Goal: Task Accomplishment & Management: Complete application form

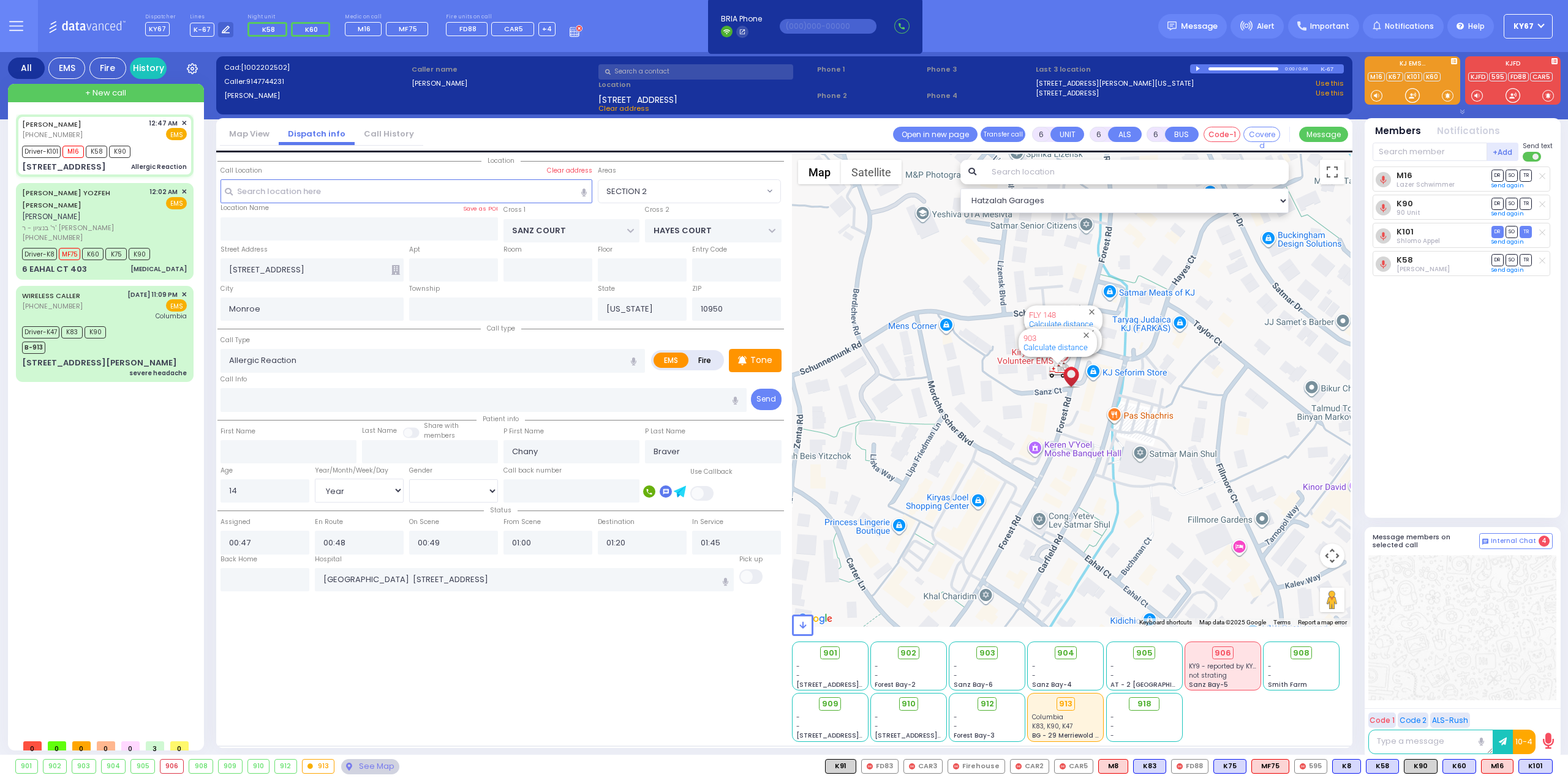
select select "SECTION 2"
select select "Year"
select select "[DEMOGRAPHIC_DATA]"
click at [365, 760] on div "See Map" at bounding box center [370, 766] width 57 height 15
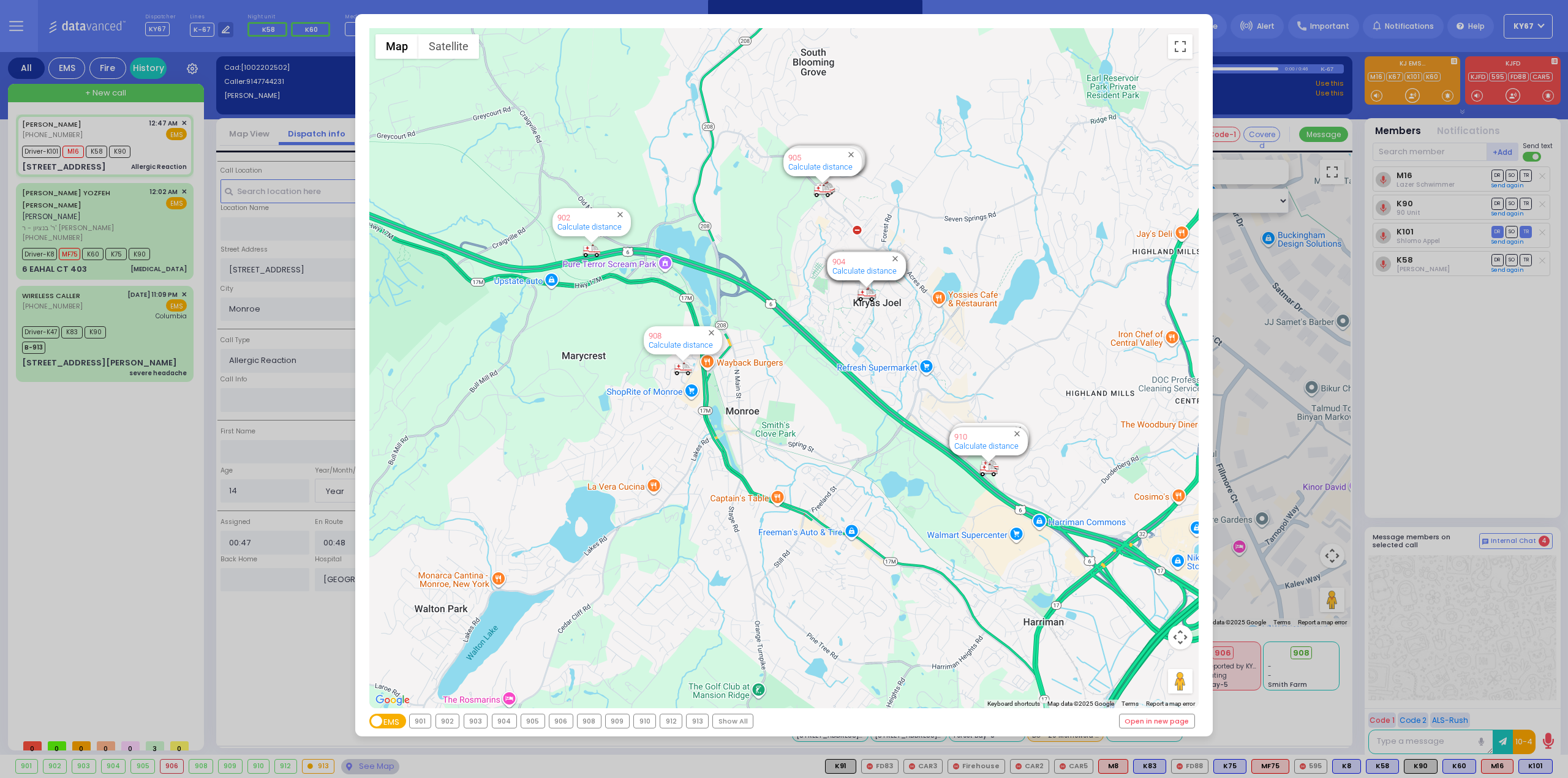
drag, startPoint x: 797, startPoint y: 197, endPoint x: 801, endPoint y: 398, distance: 201.0
click at [801, 398] on div "594 Calculate distance 595 Calculate distance 596 Calculate distance 901 Calcul…" at bounding box center [784, 368] width 830 height 680
click at [90, 402] on div "← Move left → Move right ↑ Move up ↓ Move down + Zoom in - Zoom out Home Jump l…" at bounding box center [784, 389] width 1568 height 778
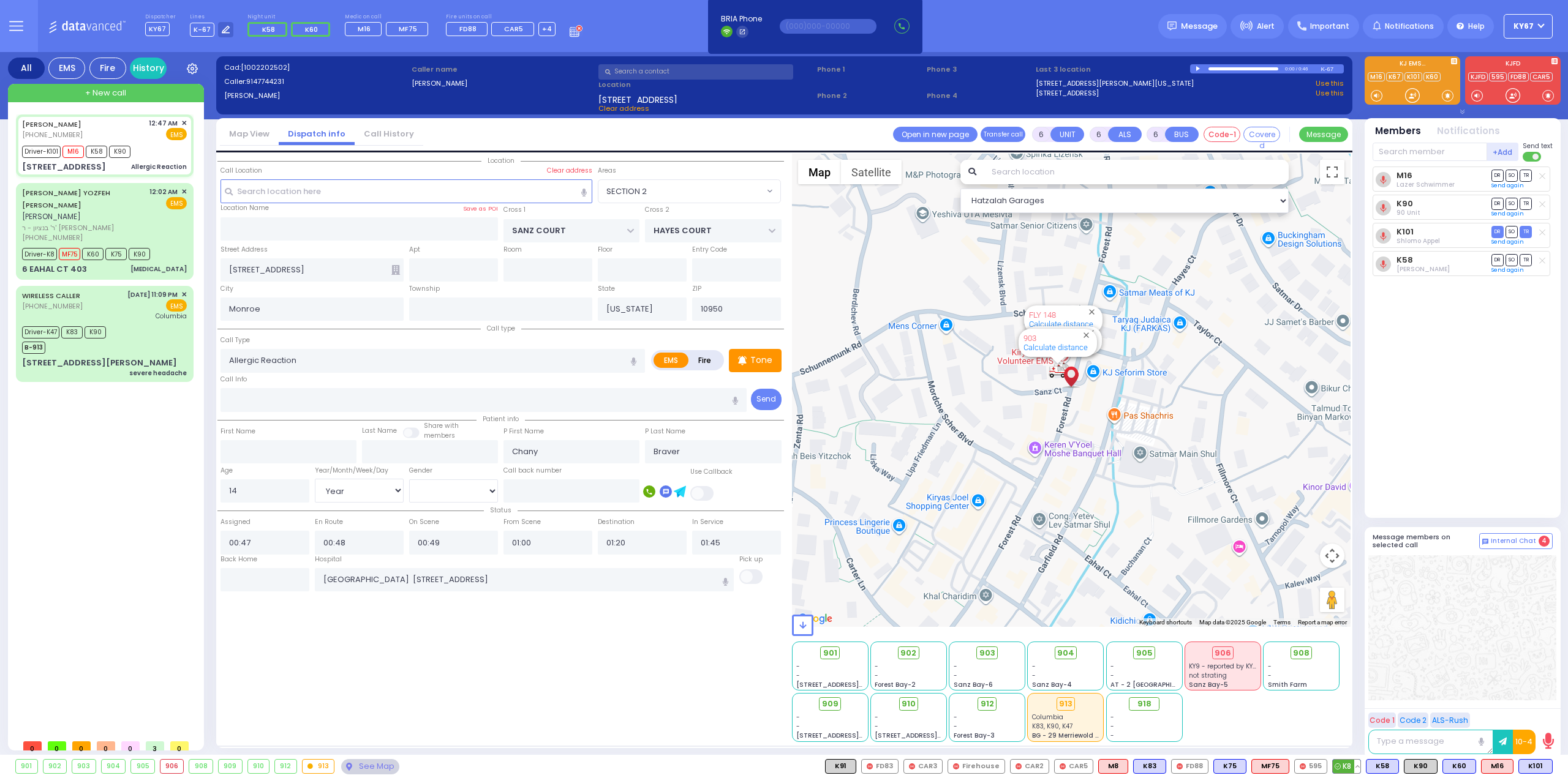
click at [1360, 766] on button at bounding box center [1357, 766] width 6 height 13
click at [1354, 713] on icon at bounding box center [1349, 713] width 13 height 13
click at [906, 650] on span "902" at bounding box center [913, 653] width 16 height 12
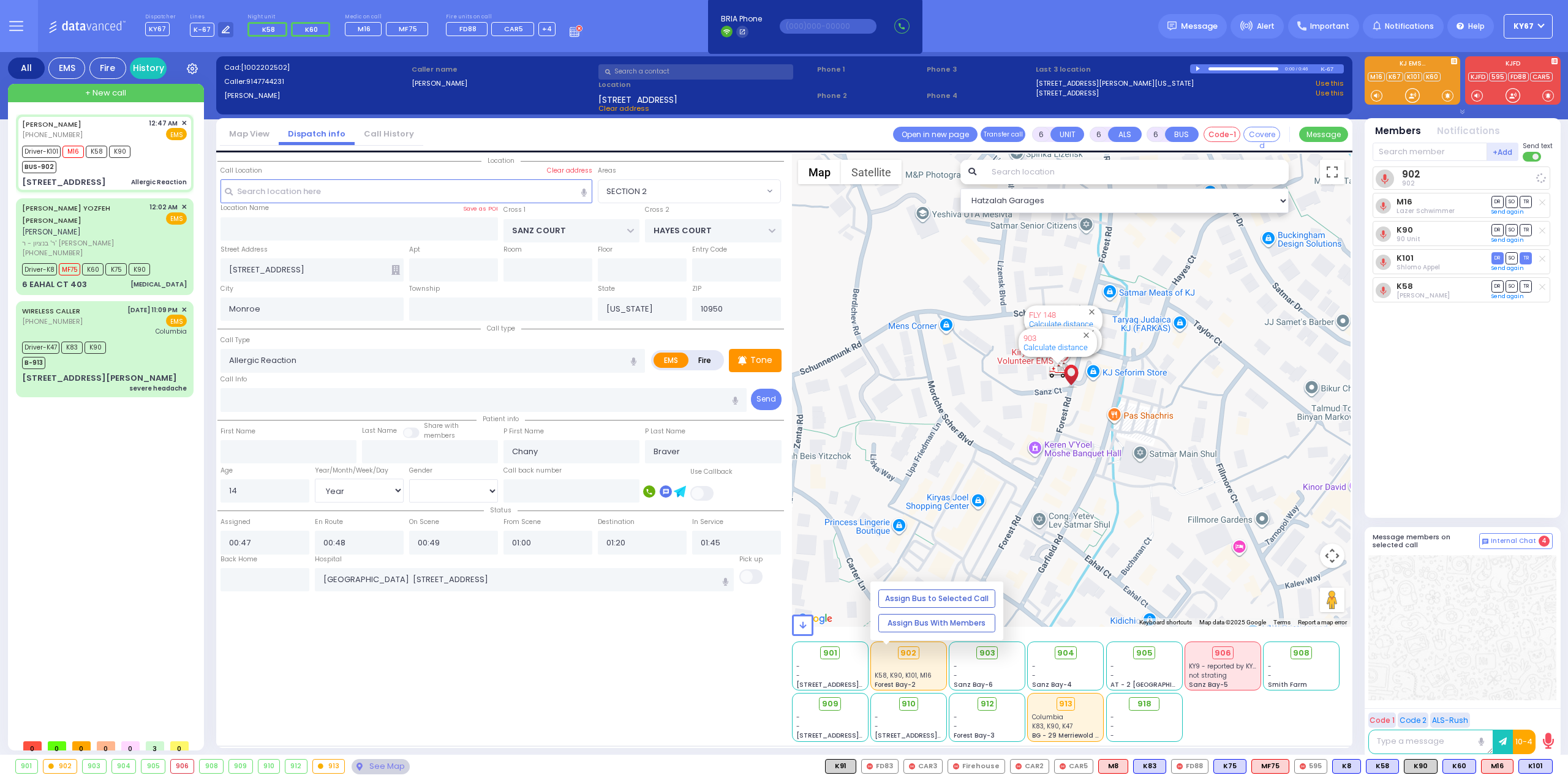
select select
radio input "true"
select select "Year"
select select "[DEMOGRAPHIC_DATA]"
select select "Hatzalah Garages"
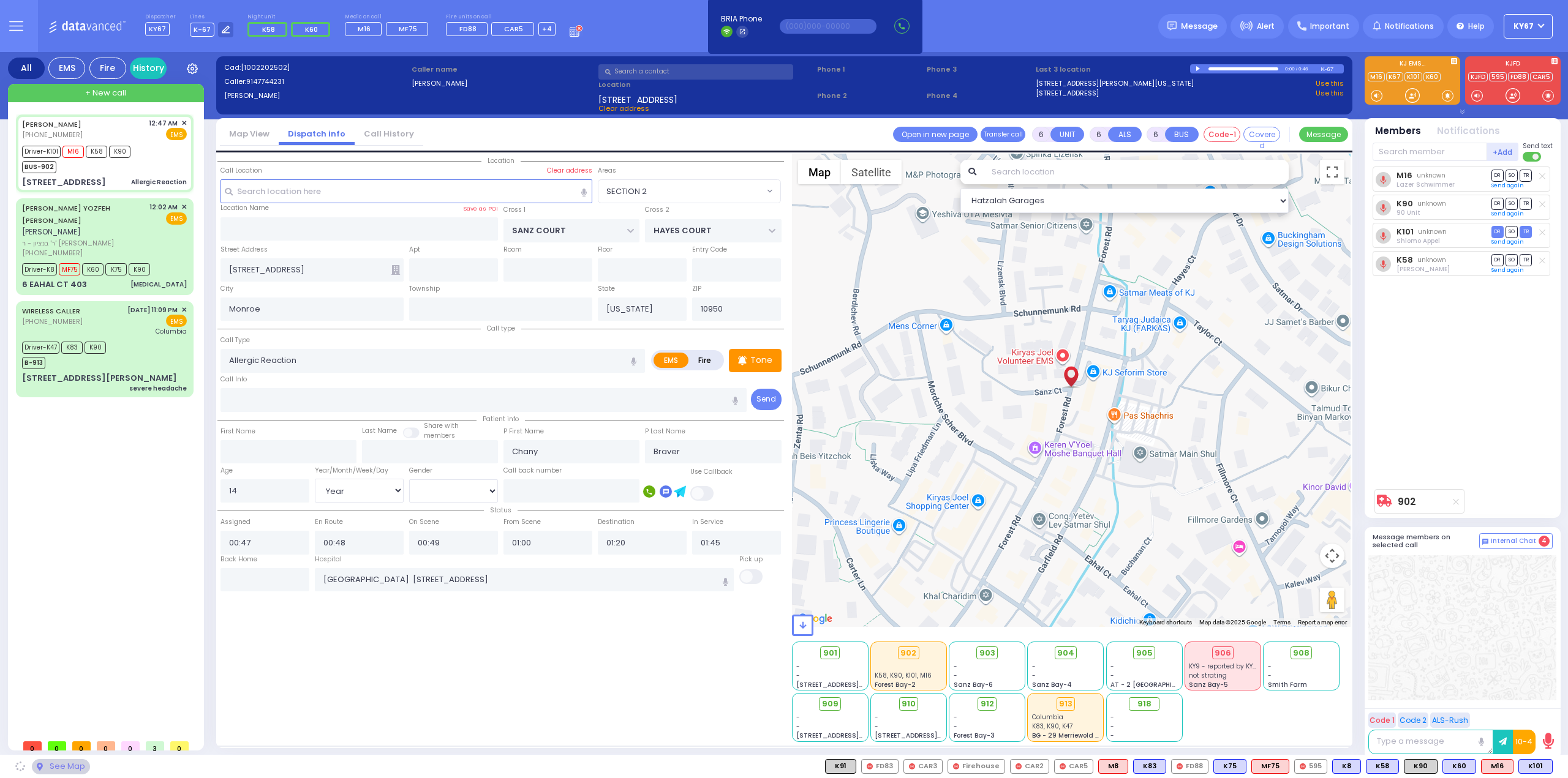
select select "SECTION 2"
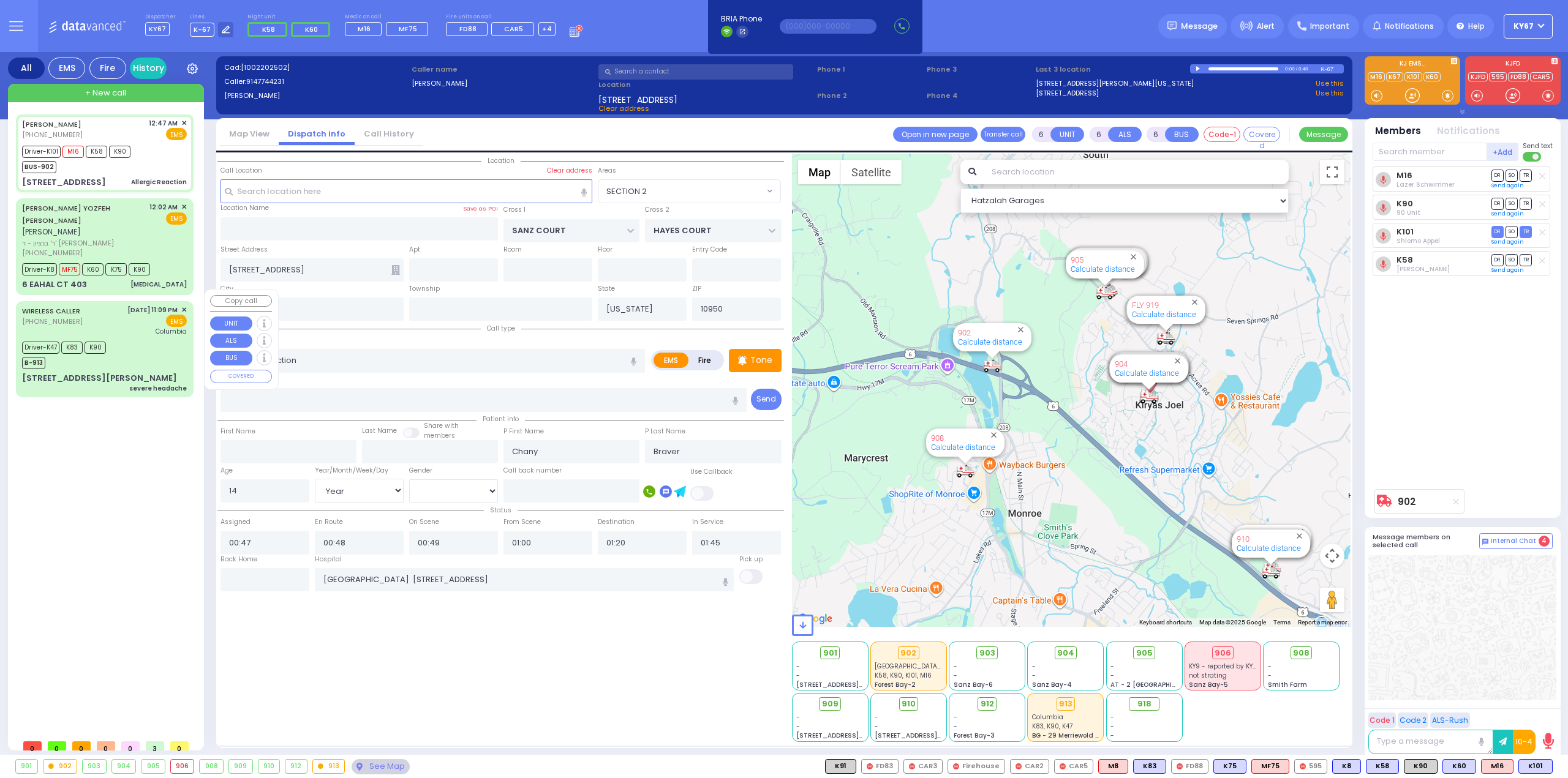
click at [132, 338] on div "Driver-K47 K83 K90 B-913" at bounding box center [104, 354] width 164 height 31
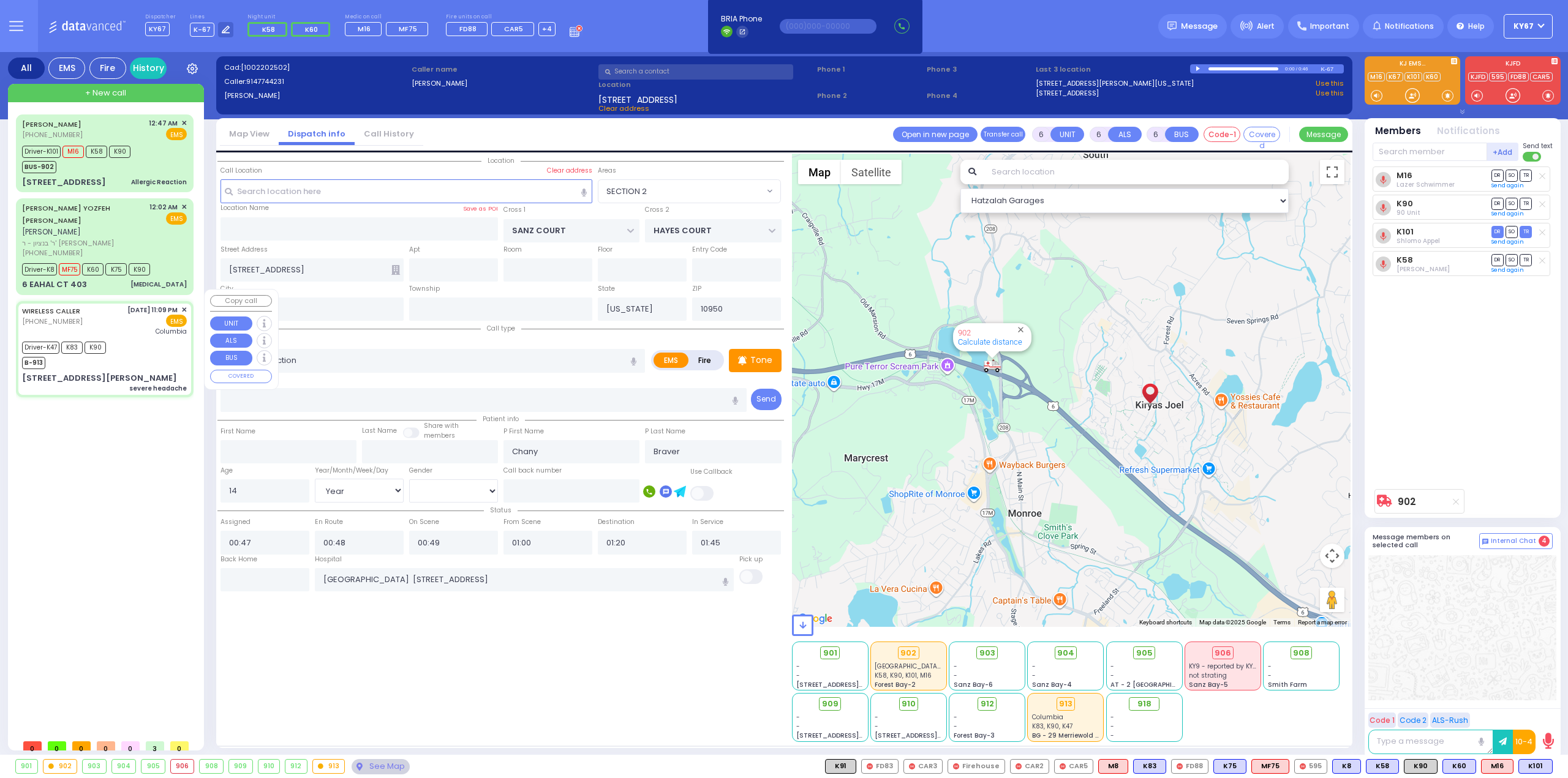
select select
type input "severe headache"
radio input "true"
type input "[PERSON_NAME]"
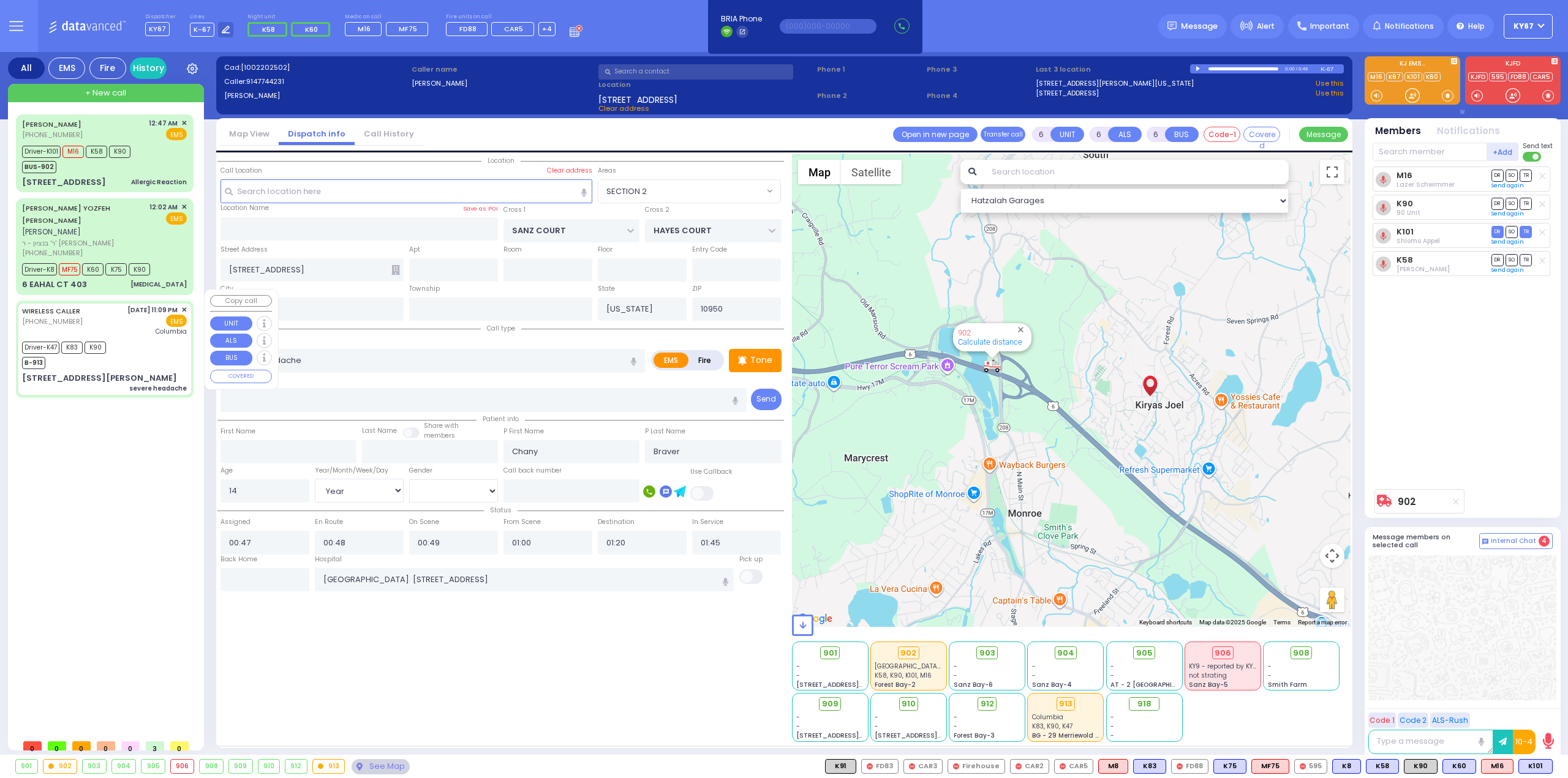
type input "20"
select select "Year"
select select "[DEMOGRAPHIC_DATA]"
type input "23:09"
type input "23:11"
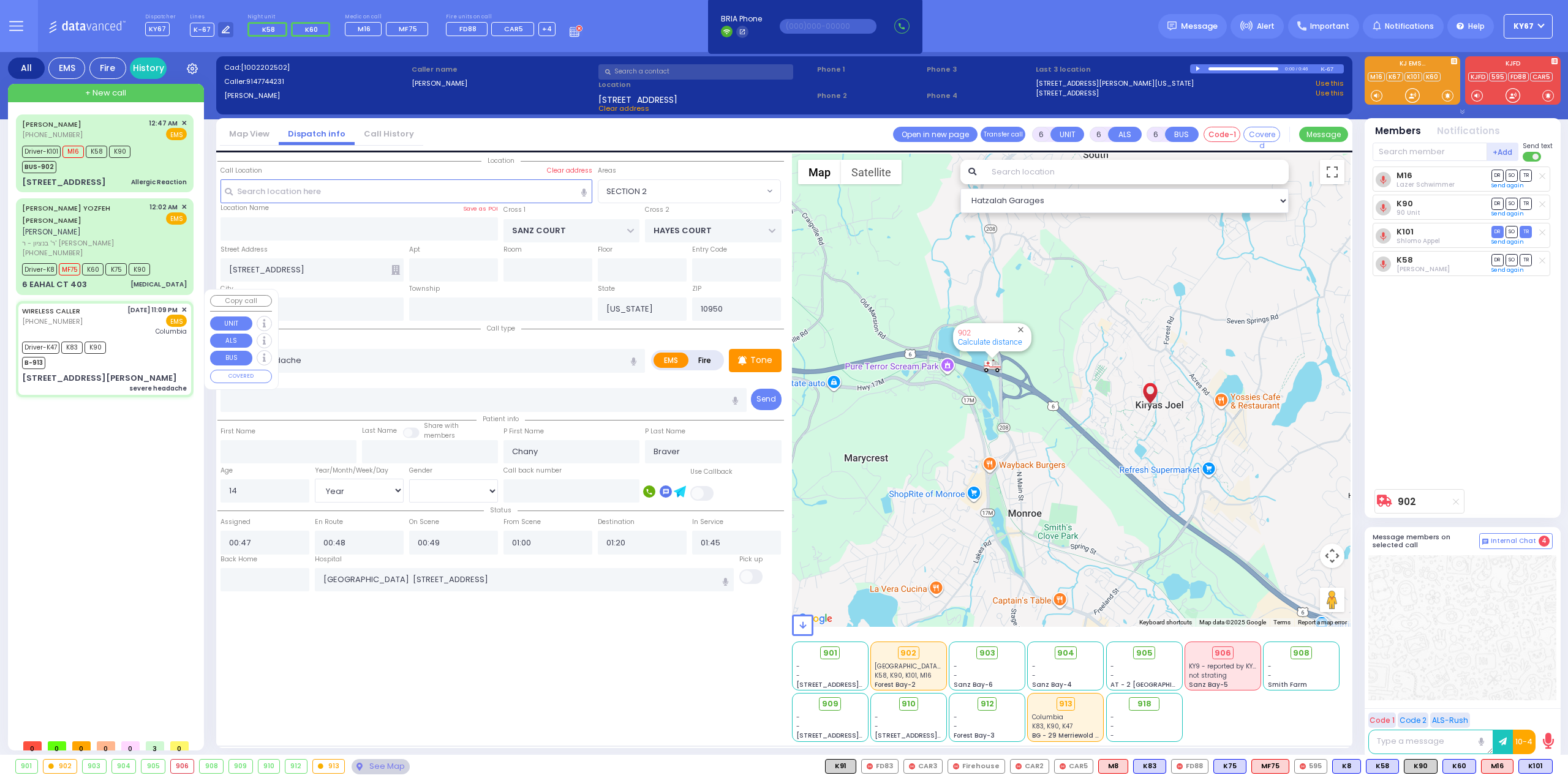
type input "23:13"
type input "23:30"
type input "01:00"
type input "01:40"
type input "[US_STATE][GEOGRAPHIC_DATA]- [GEOGRAPHIC_DATA]"
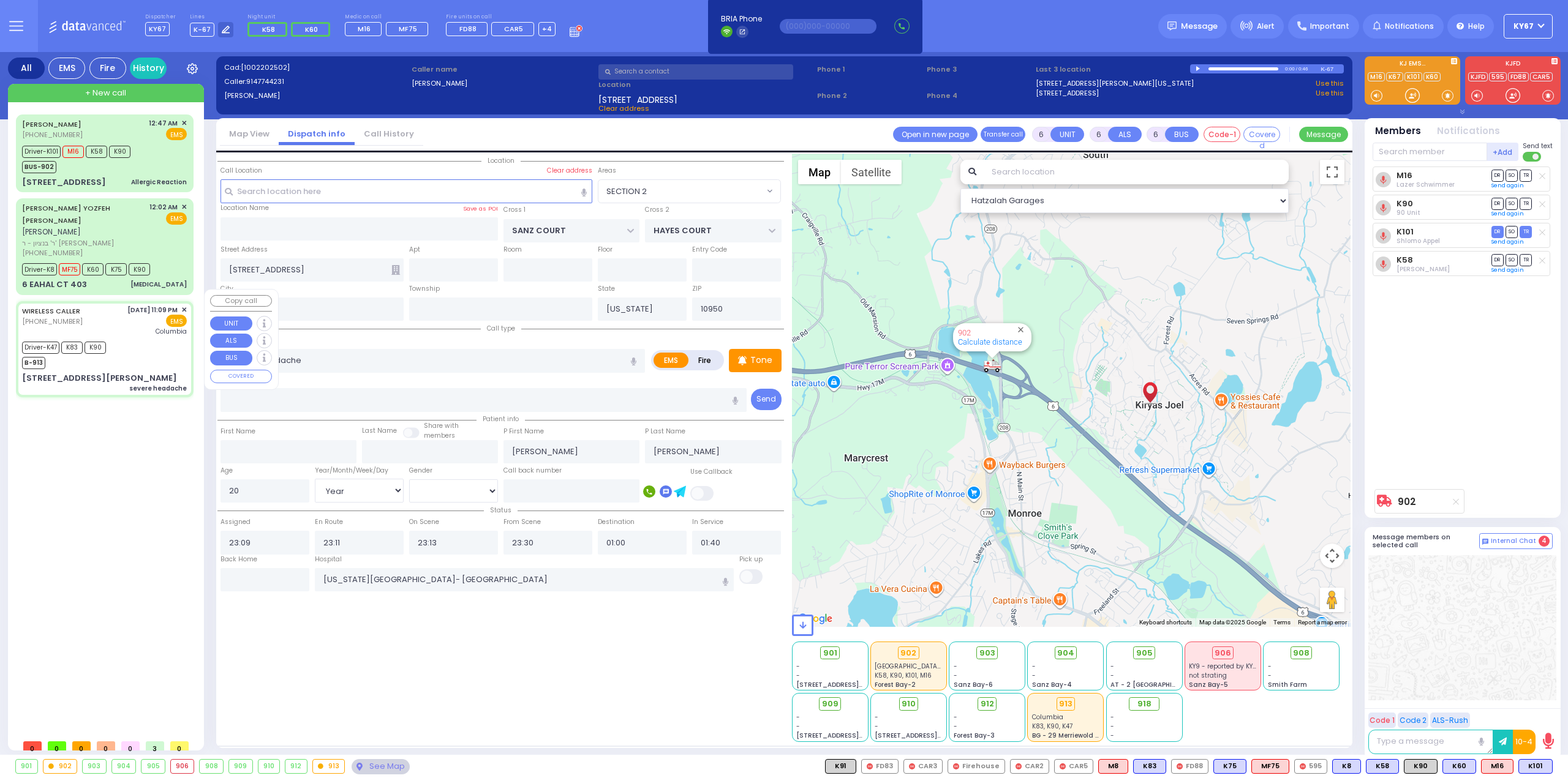
select select "Hatzalah Garages"
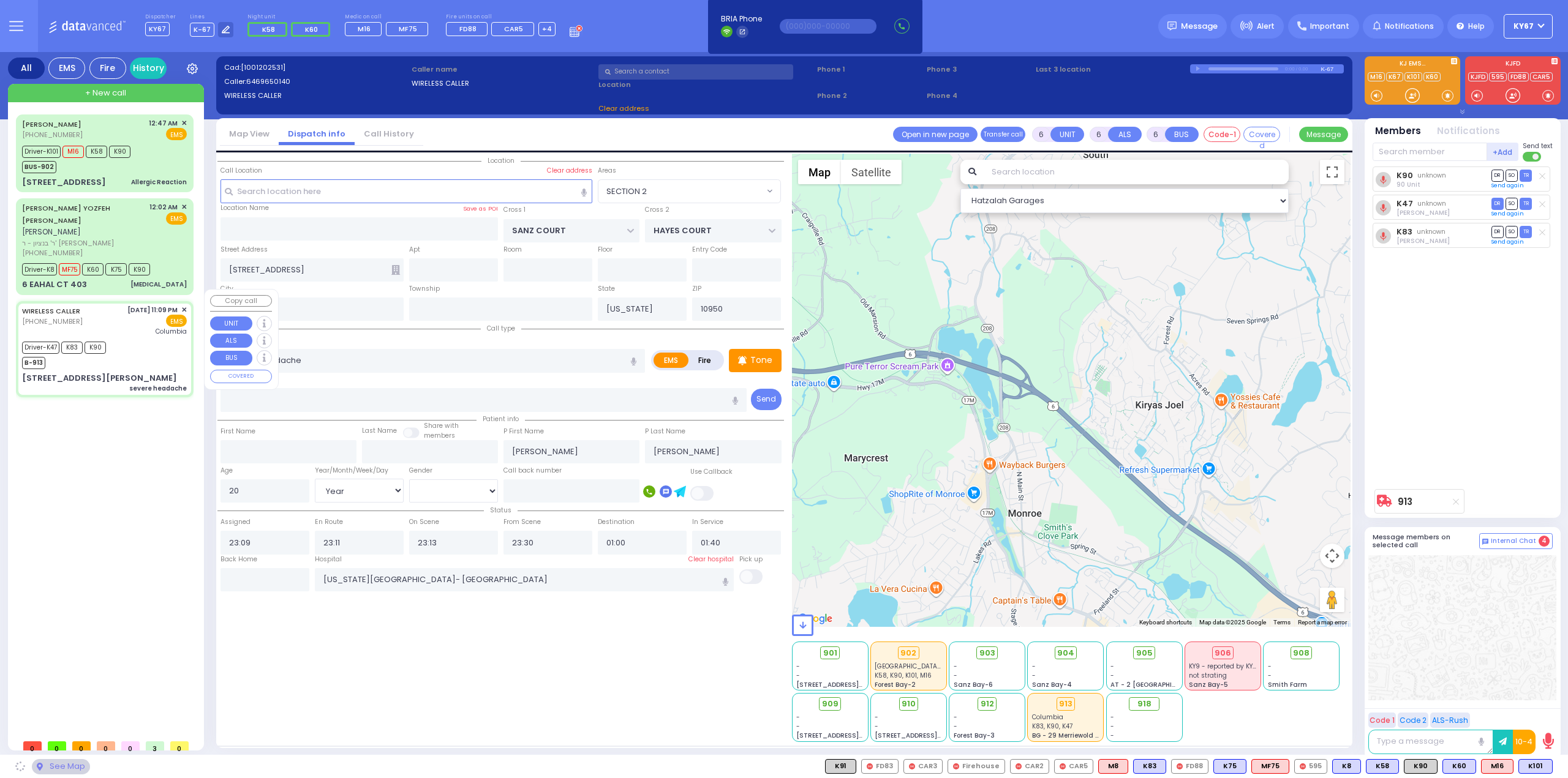
type input "[STREET_ADDRESS][PERSON_NAME]"
type input "001"
type input "MONROE"
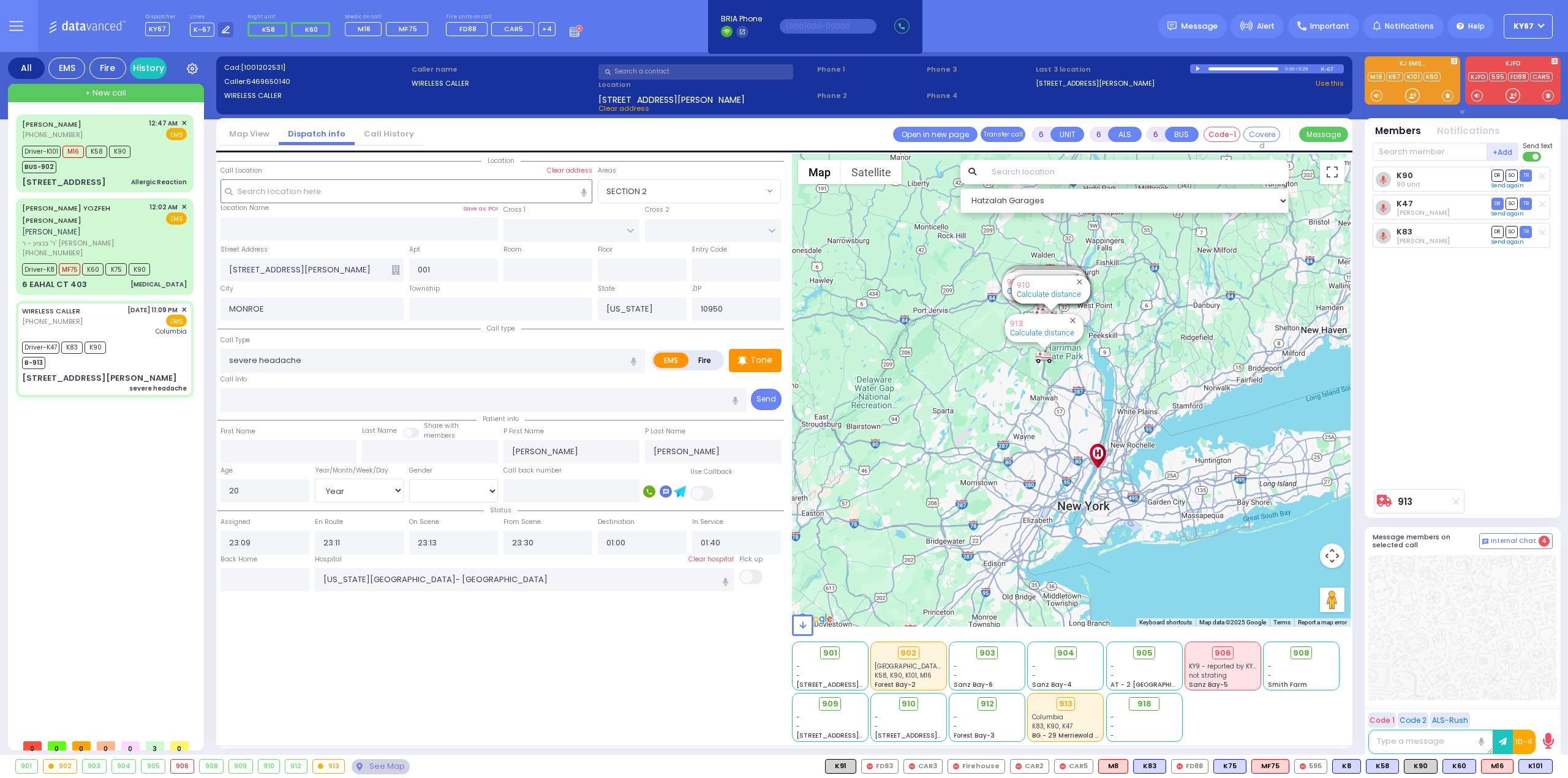
click at [97, 770] on div "903" at bounding box center [95, 766] width 23 height 13
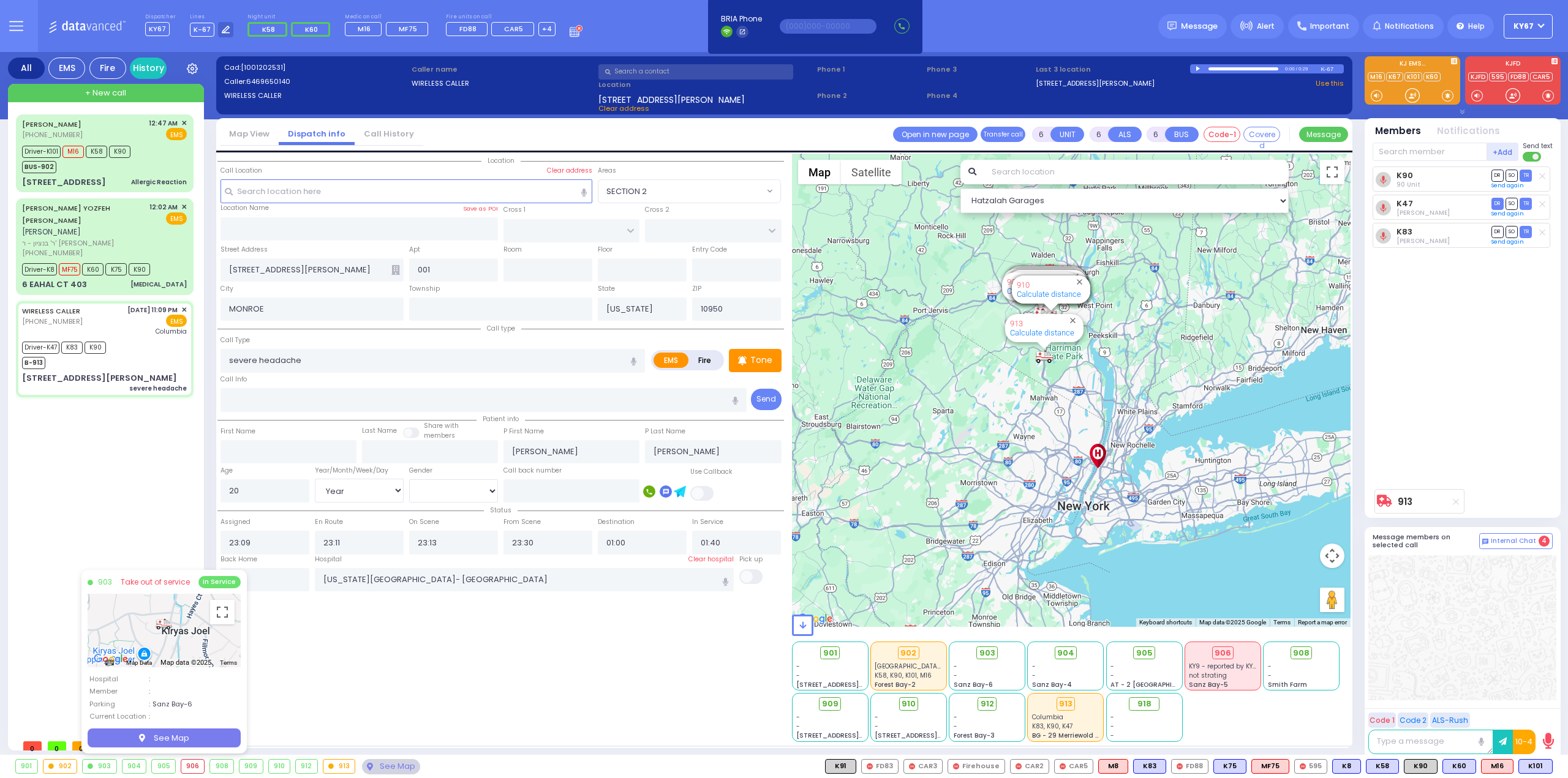
click at [134, 768] on div "904" at bounding box center [134, 766] width 24 height 13
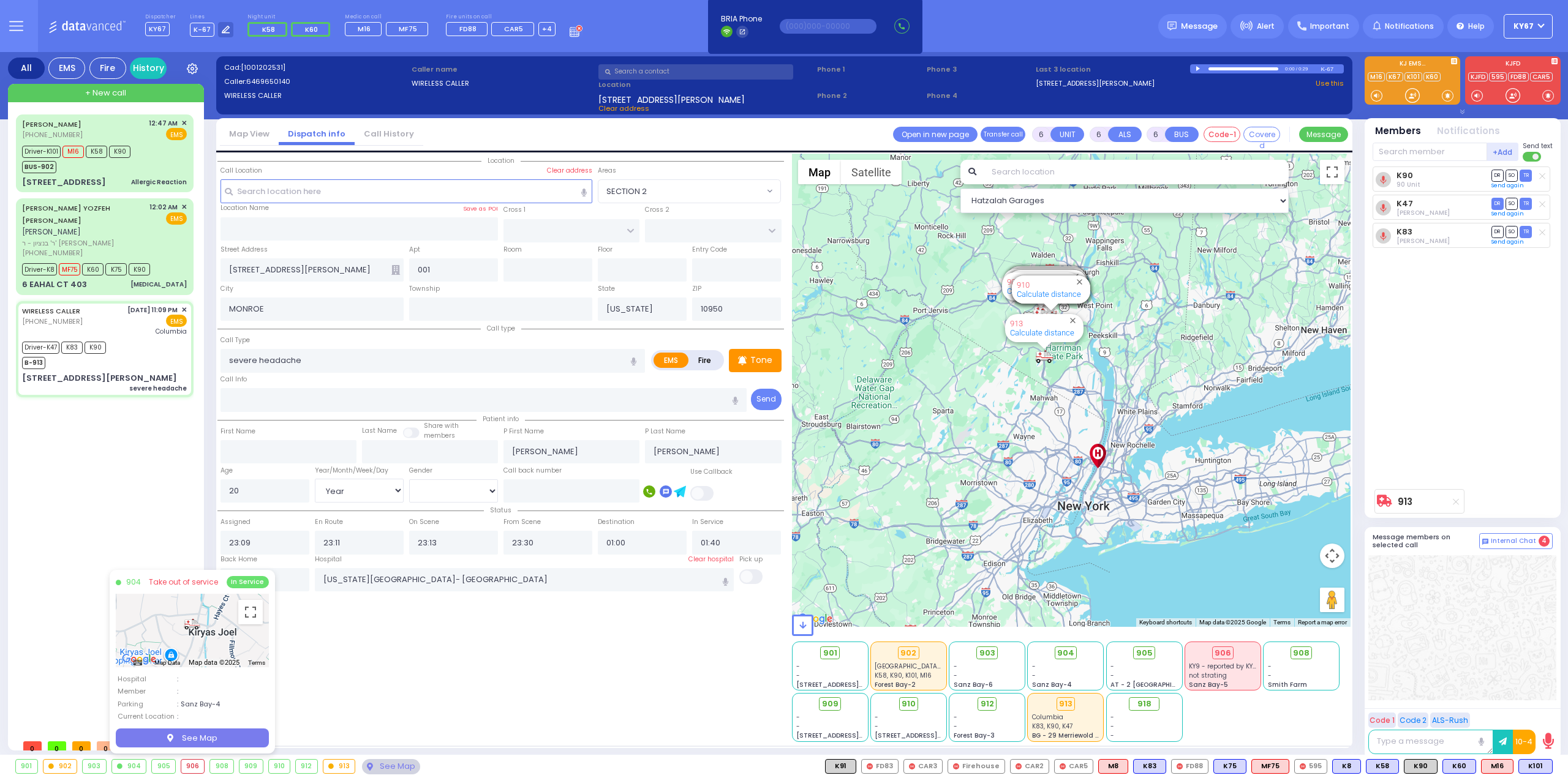
click at [161, 768] on div "905" at bounding box center [164, 766] width 23 height 13
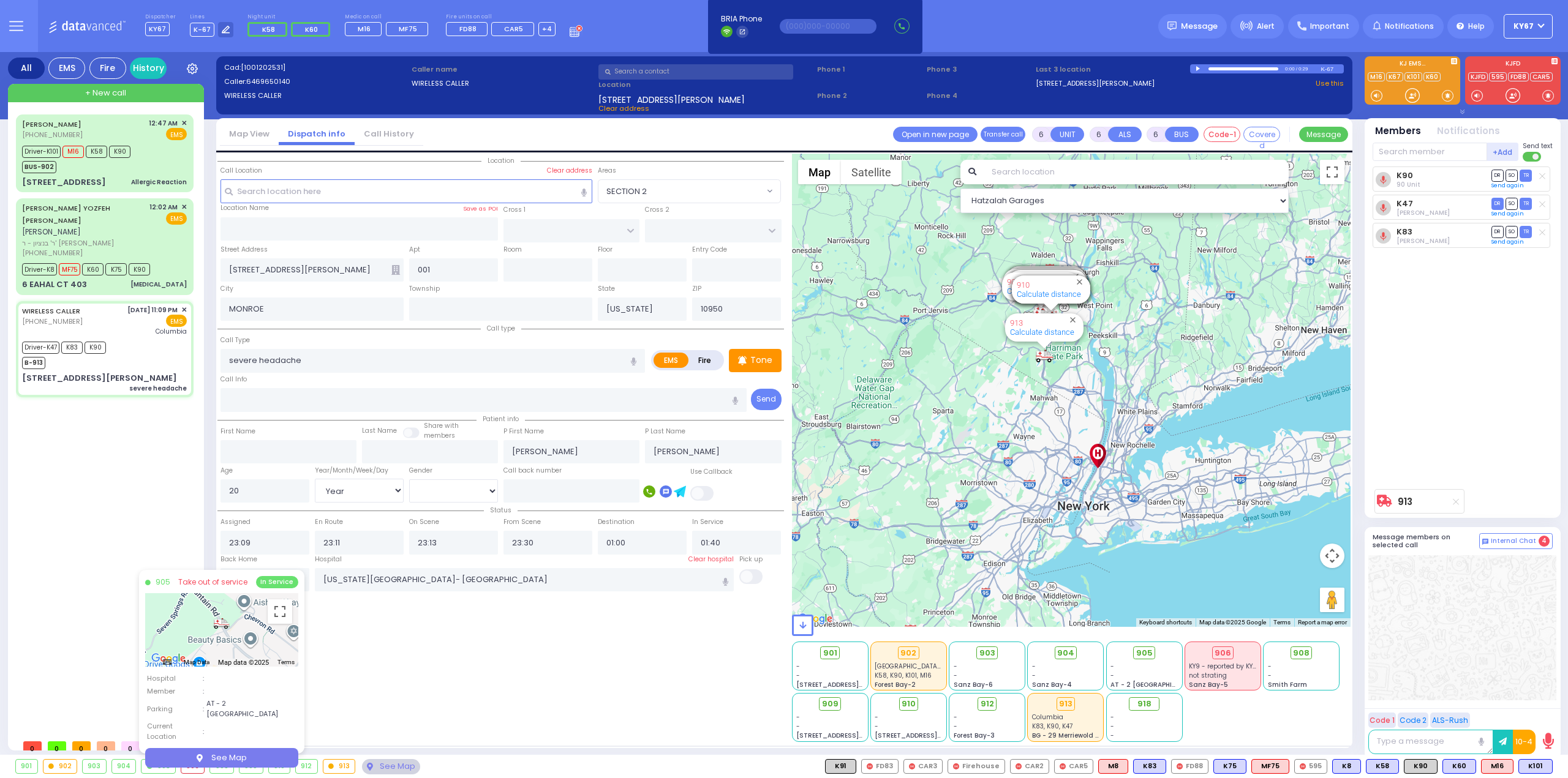
click at [186, 766] on div "906" at bounding box center [193, 766] width 23 height 13
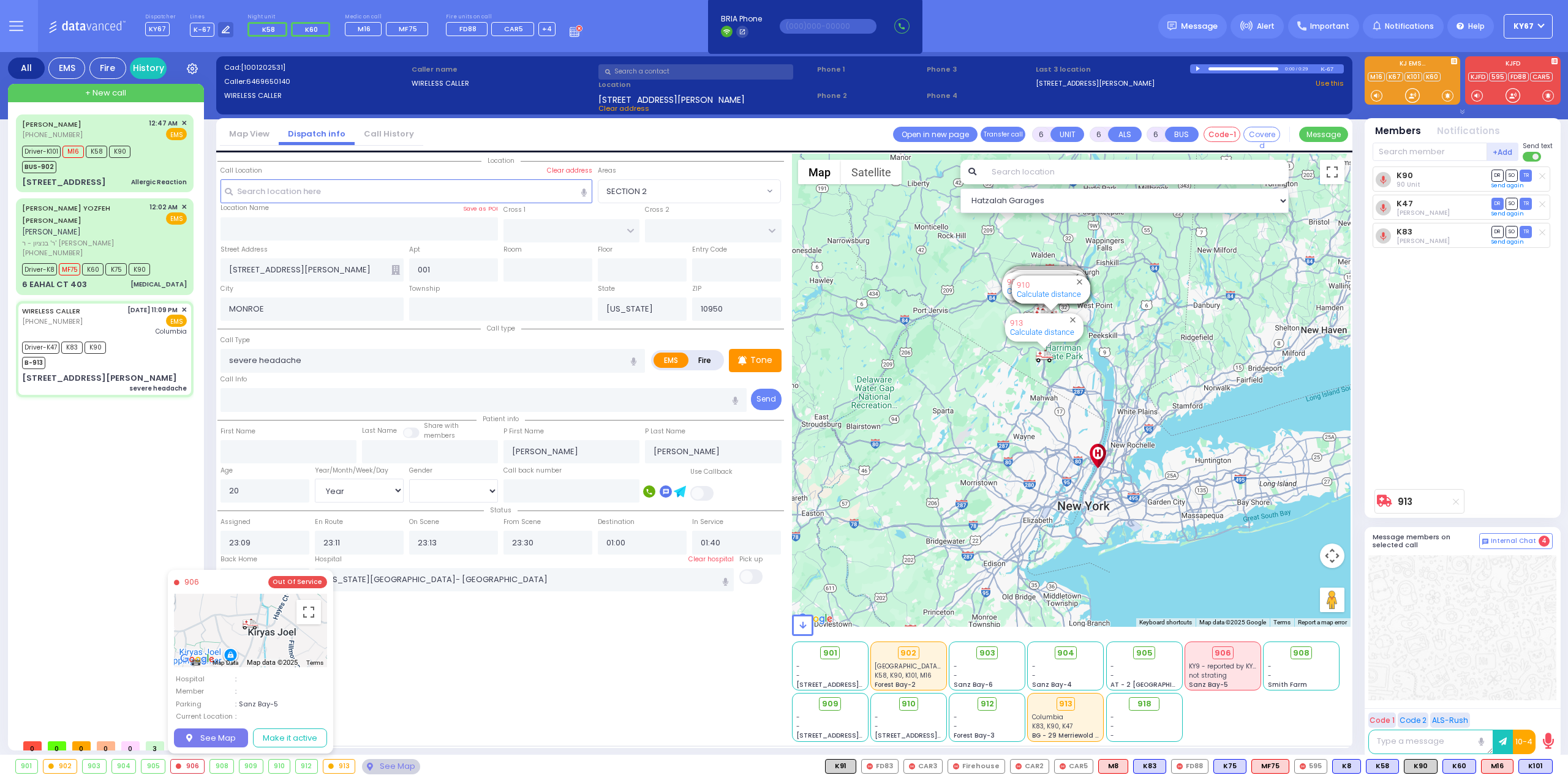
click at [218, 767] on div "908" at bounding box center [222, 766] width 23 height 13
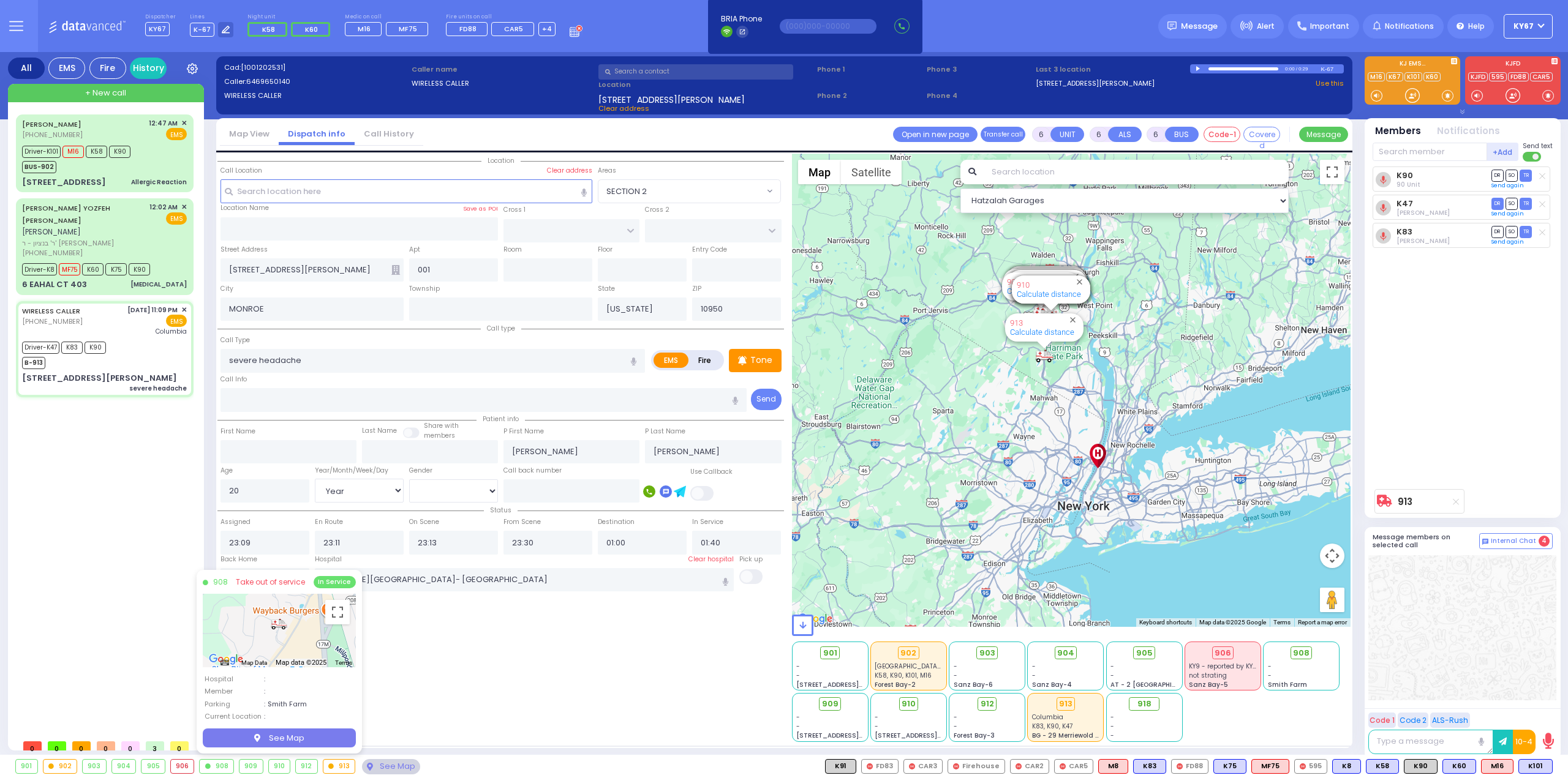
click at [246, 768] on div "909" at bounding box center [251, 766] width 23 height 13
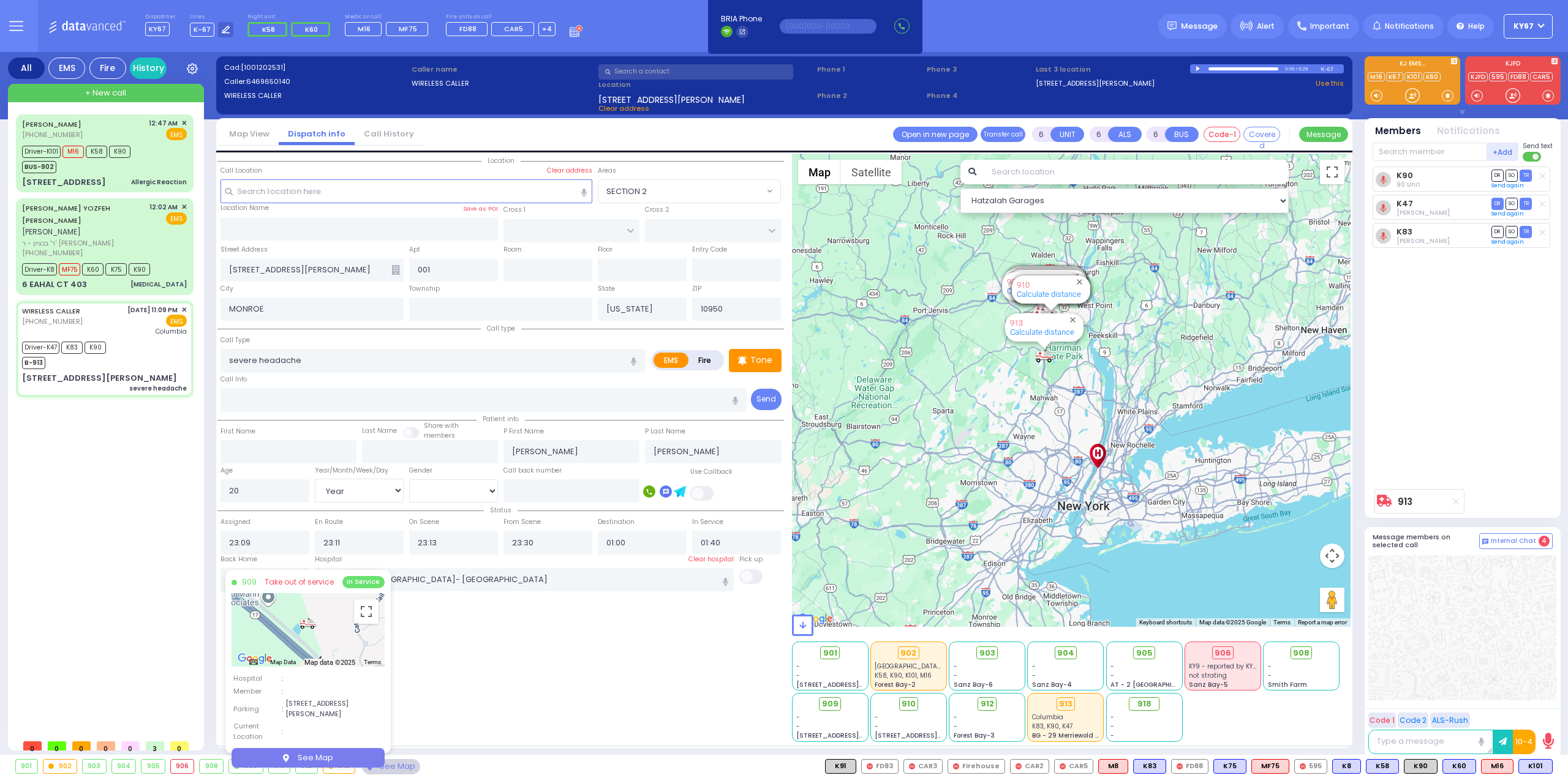
click at [275, 770] on div "910" at bounding box center [279, 766] width 21 height 13
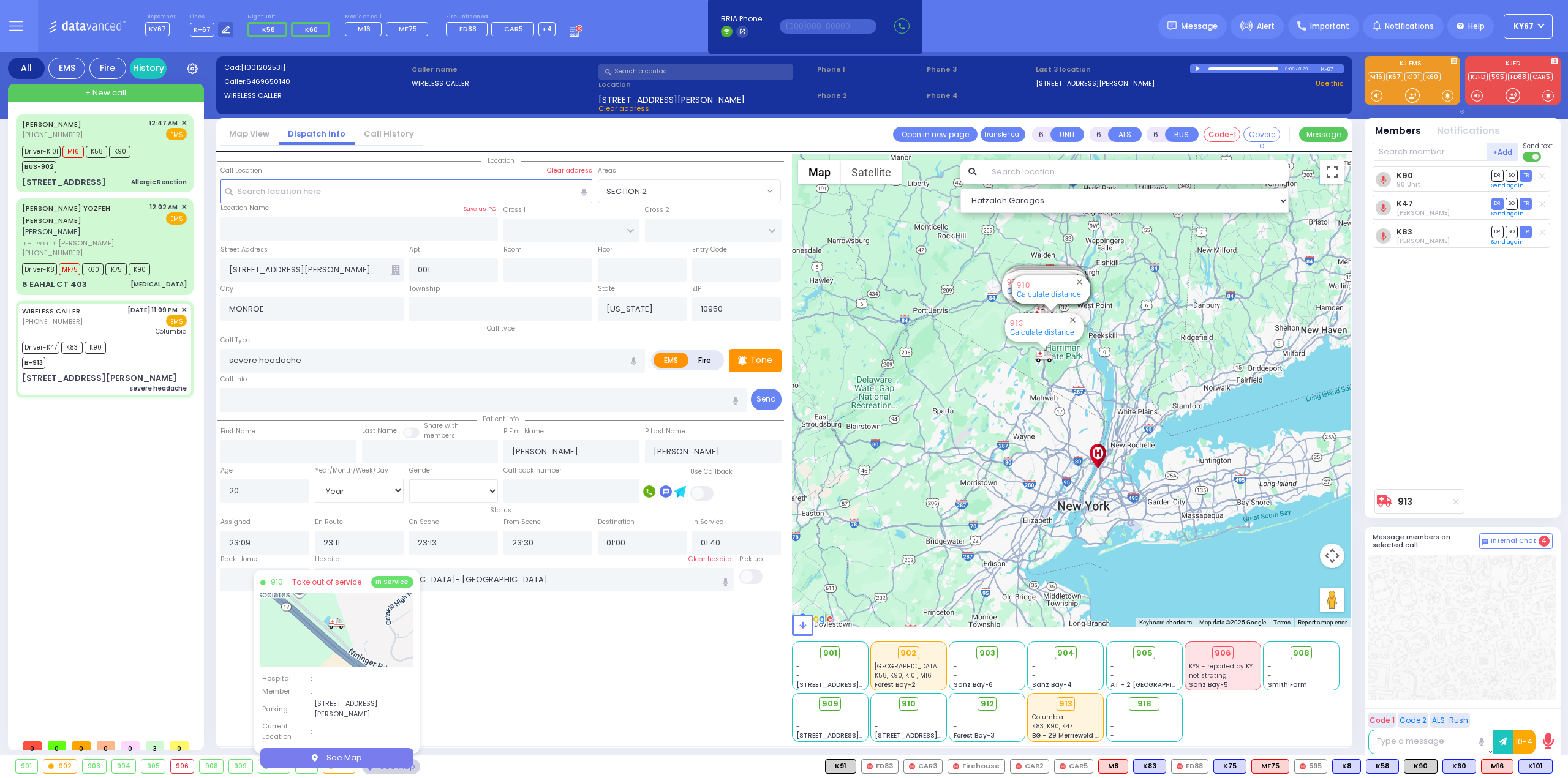
click at [302, 770] on div "912" at bounding box center [306, 766] width 21 height 13
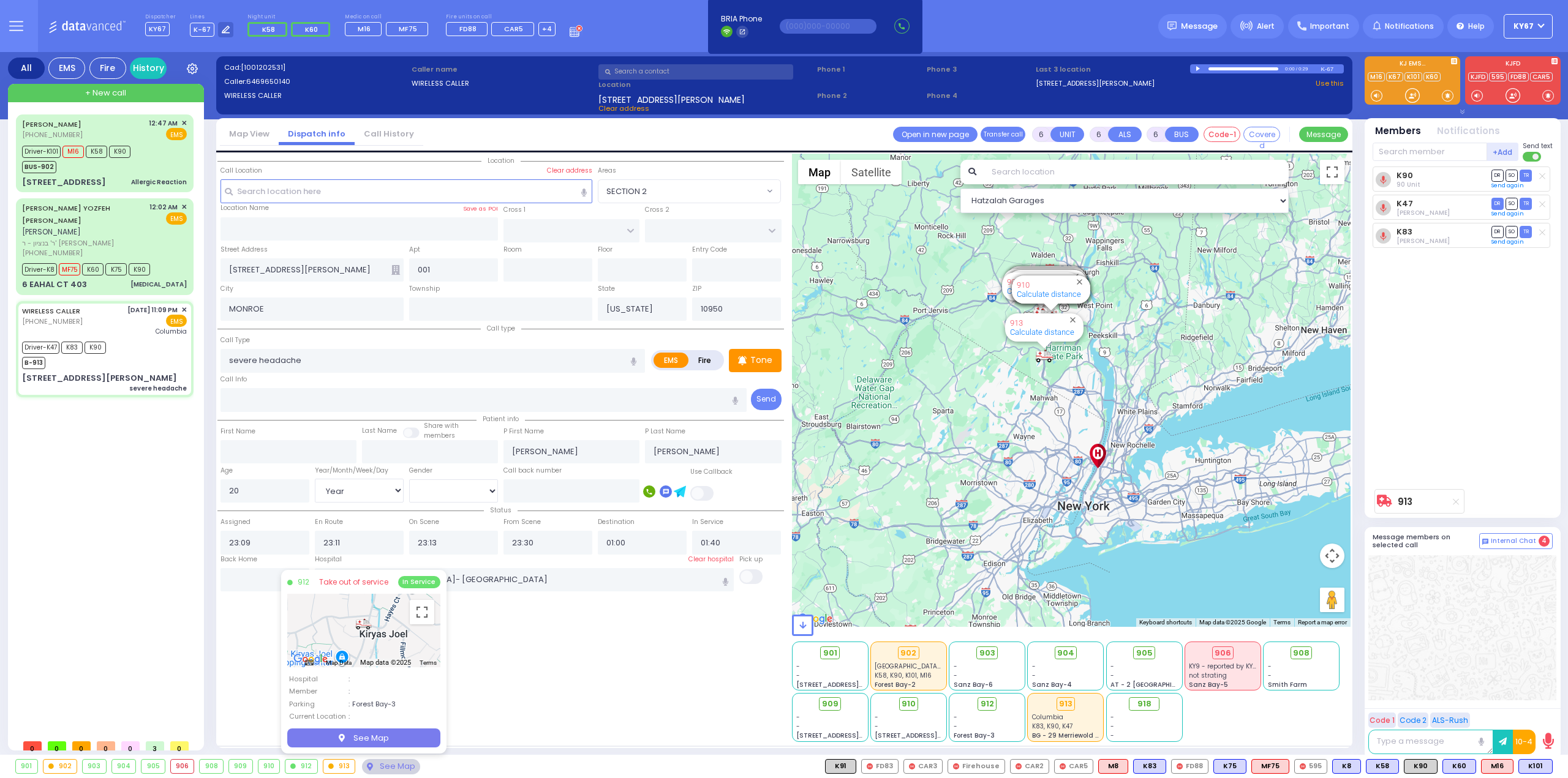
click at [578, 719] on div "Location 001" at bounding box center [501, 448] width 567 height 589
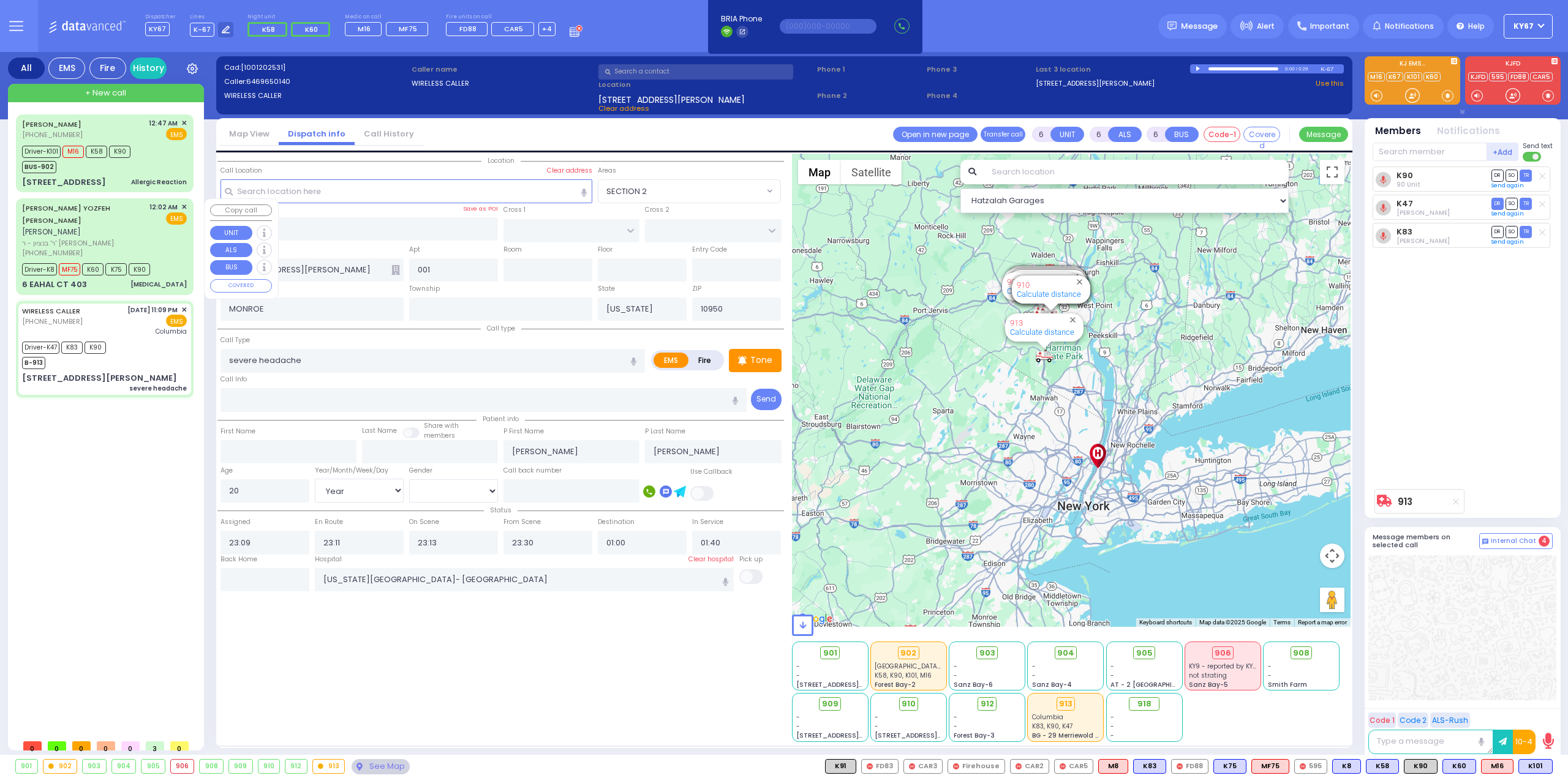
click at [98, 223] on div "[PERSON_NAME] YOZFEH [PERSON_NAME] [PERSON_NAME]" at bounding box center [84, 219] width 123 height 36
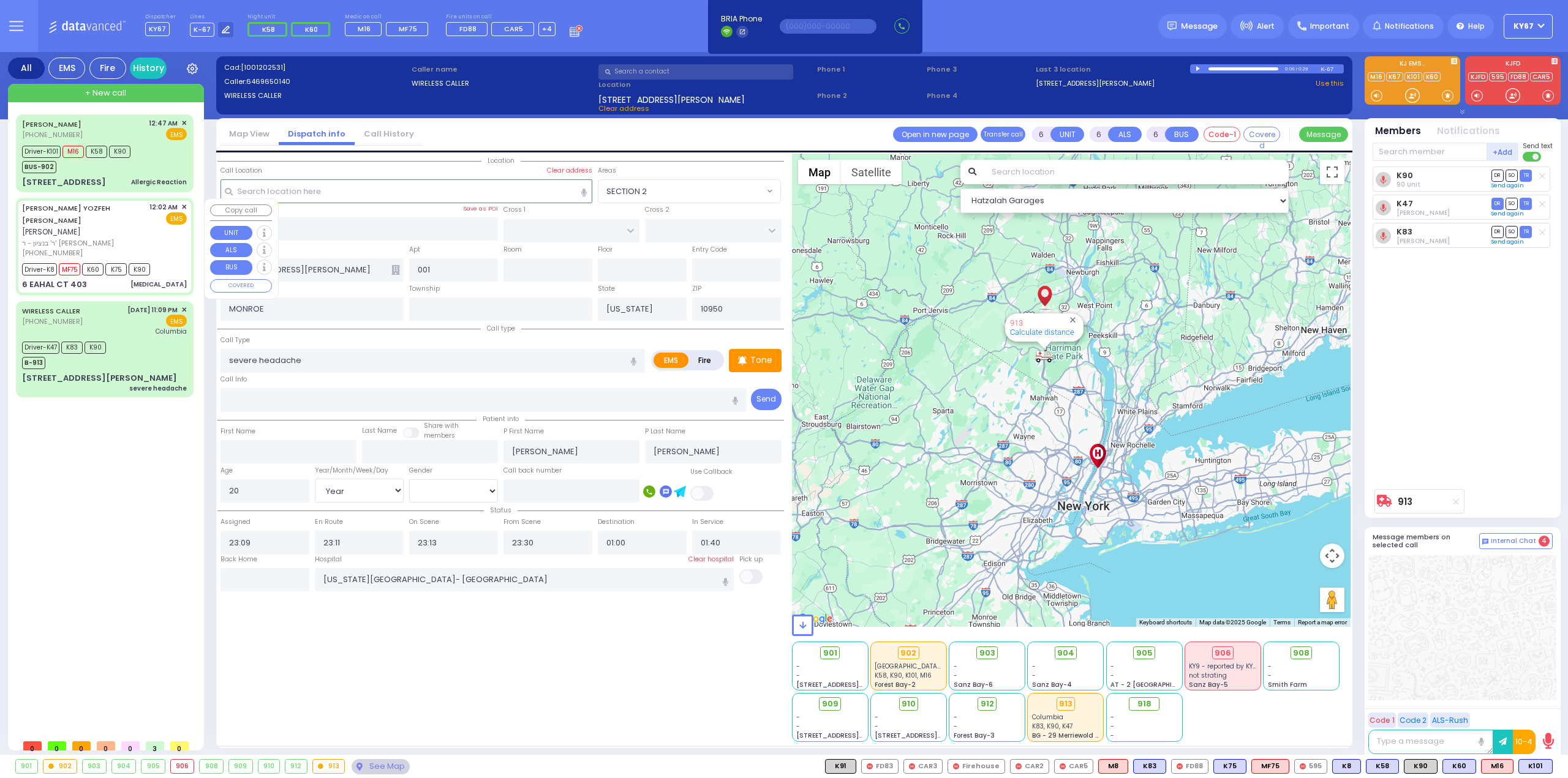
select select
type input "[MEDICAL_DATA]"
radio input "true"
type input "[PERSON_NAME]"
type input "LANDAU"
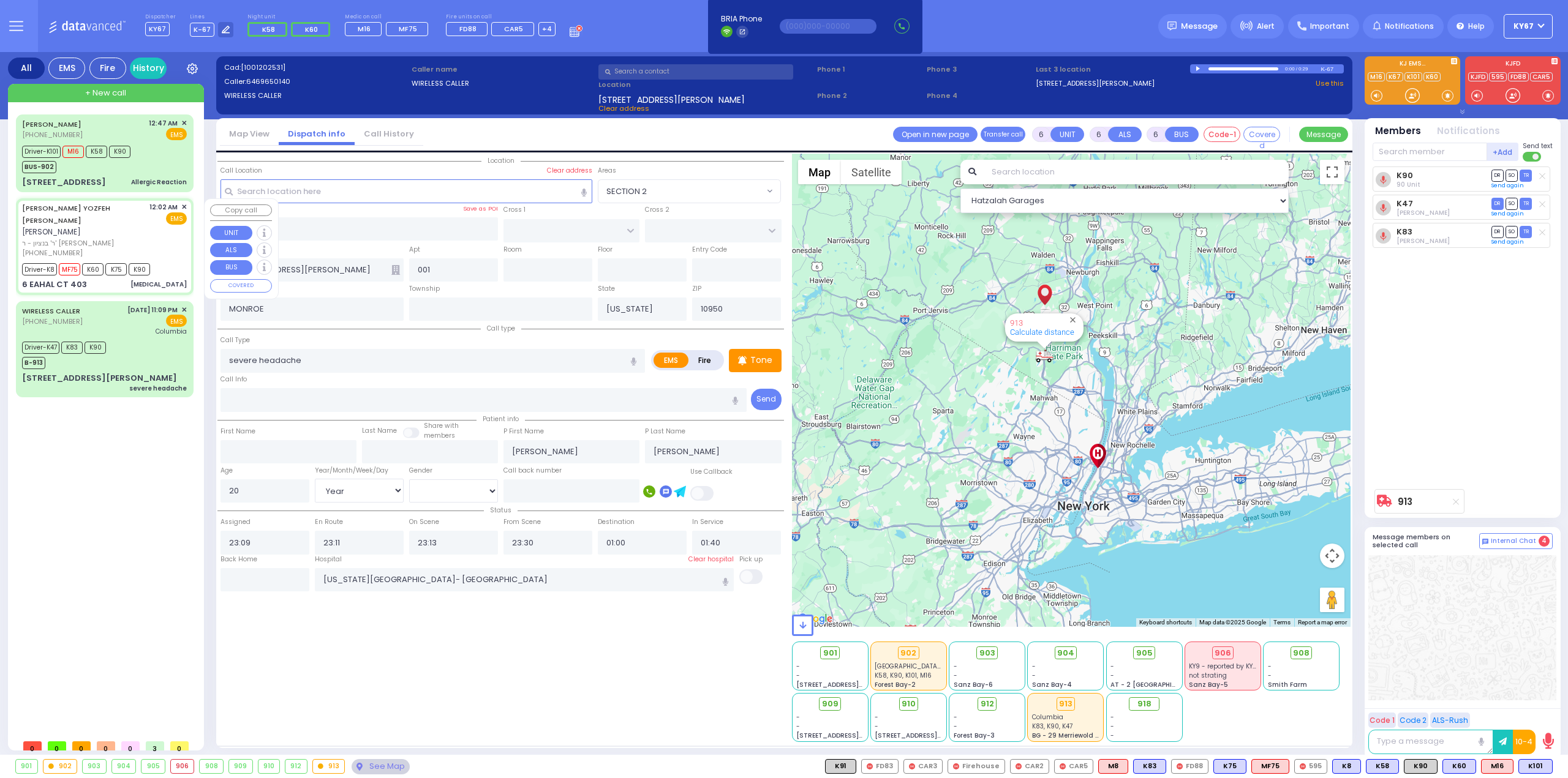
type input "[PERSON_NAME]"
type input "Landau"
type input "55"
select select "Year"
select select "[DEMOGRAPHIC_DATA]"
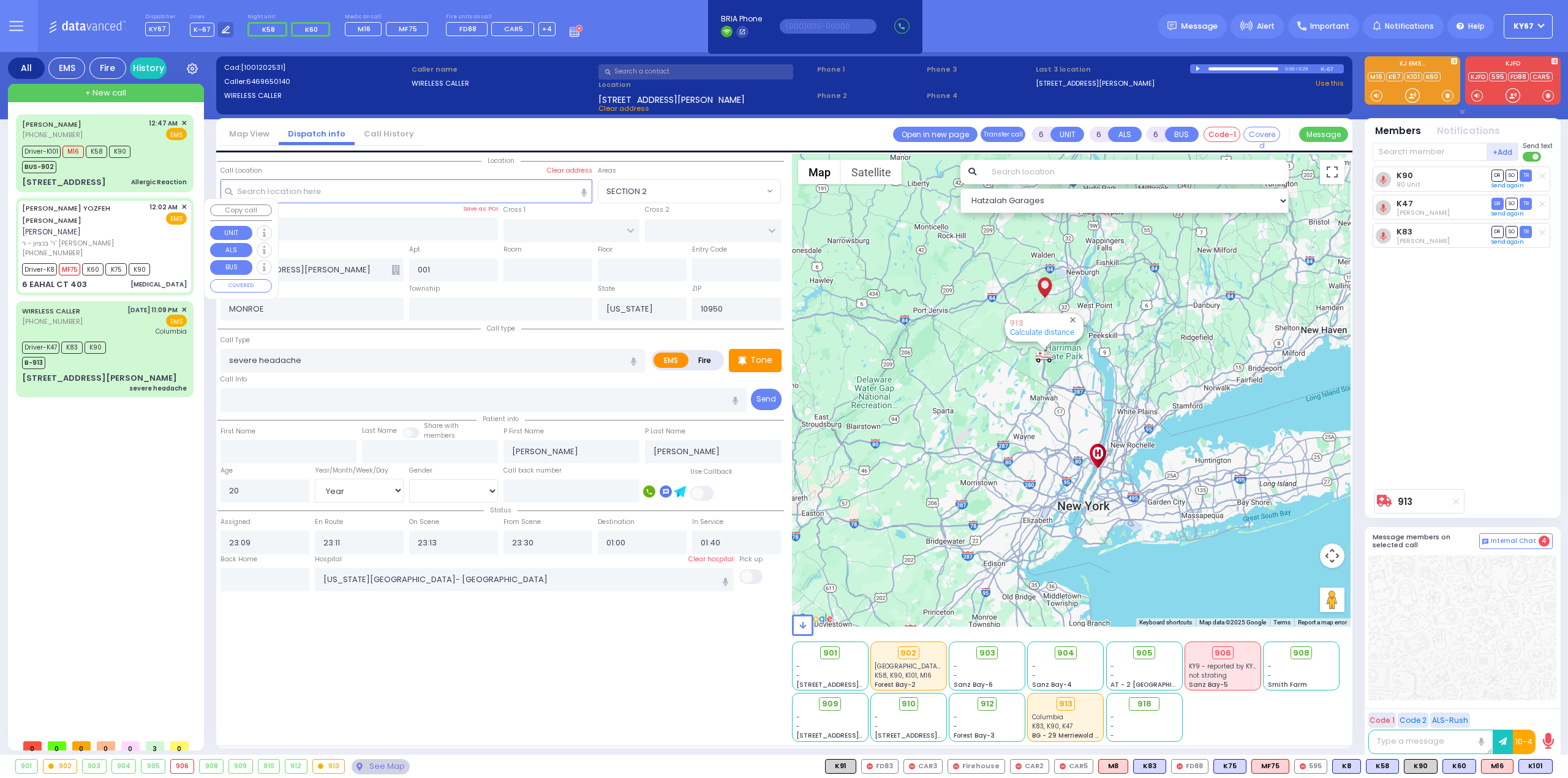
type input "00:02"
type input "00:03"
type input "00:05"
type input "00:36"
type input "00:58"
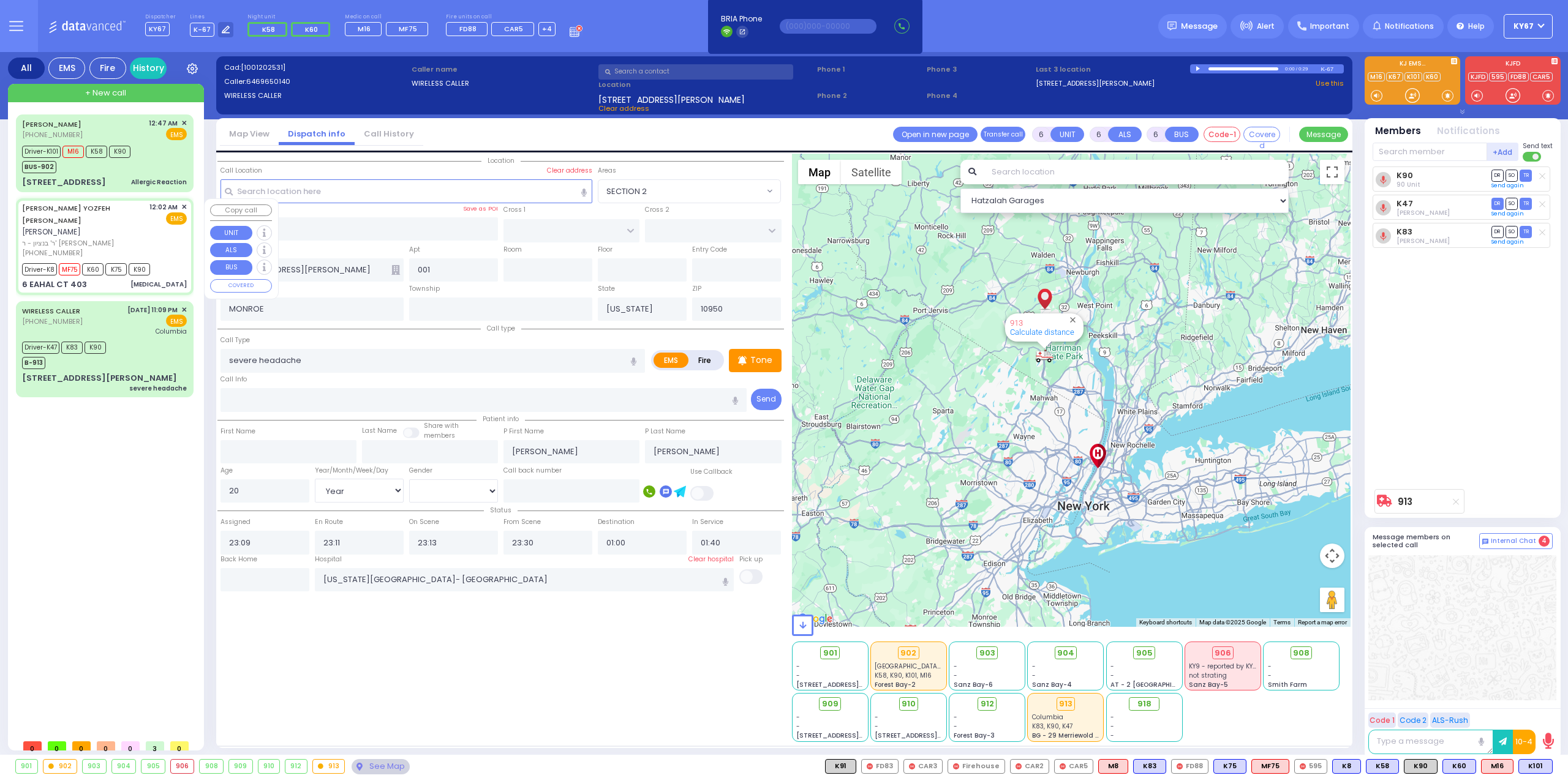
type input "01:27"
type input "[GEOGRAPHIC_DATA] [STREET_ADDRESS][GEOGRAPHIC_DATA] Suffern"
select select "Hatzalah Garages"
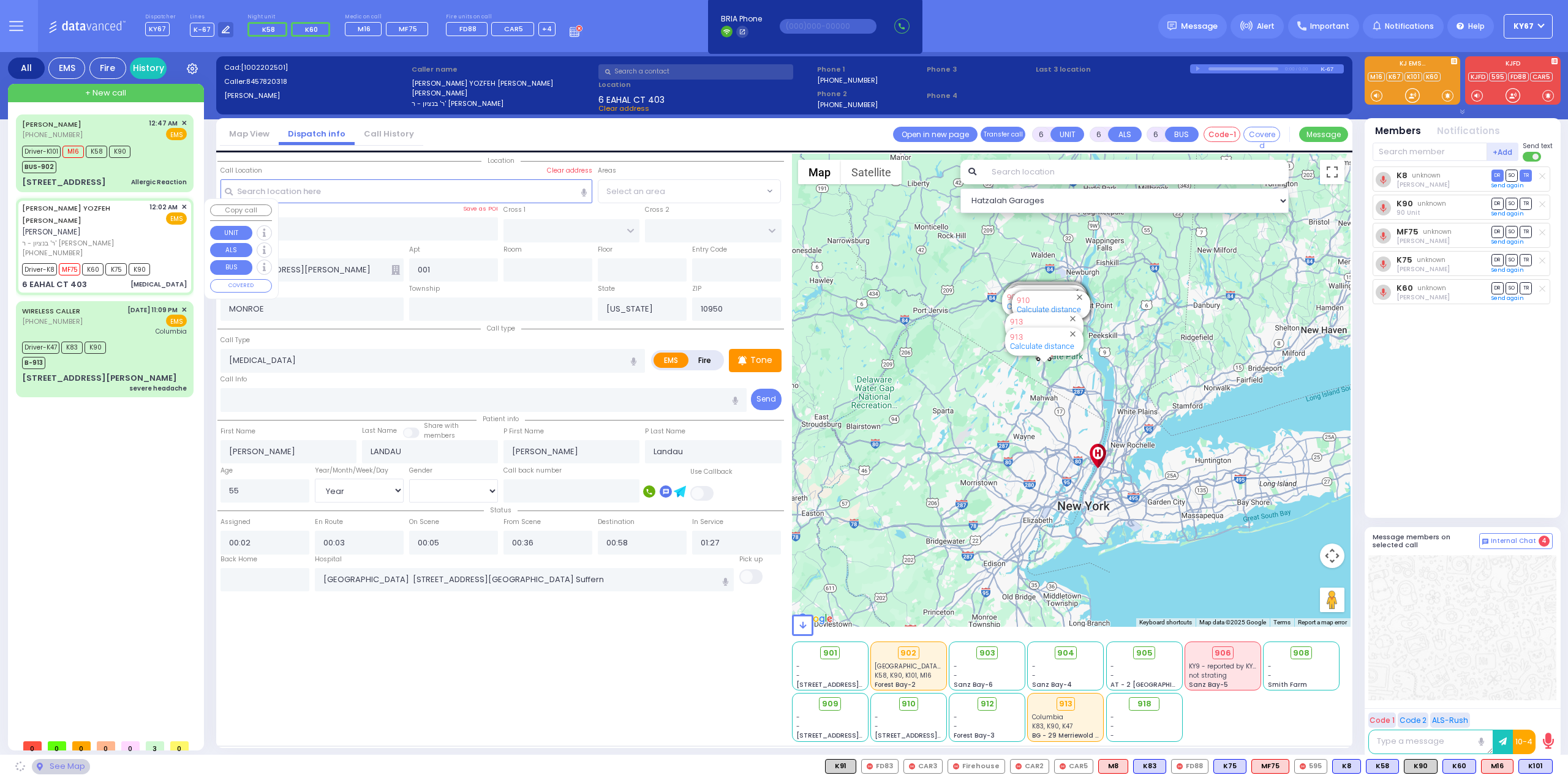
type input "BUCHANAN COURT"
type input "GARFIELD RD"
type input "6 EAHAL CT"
type input "403"
type input "Monroe"
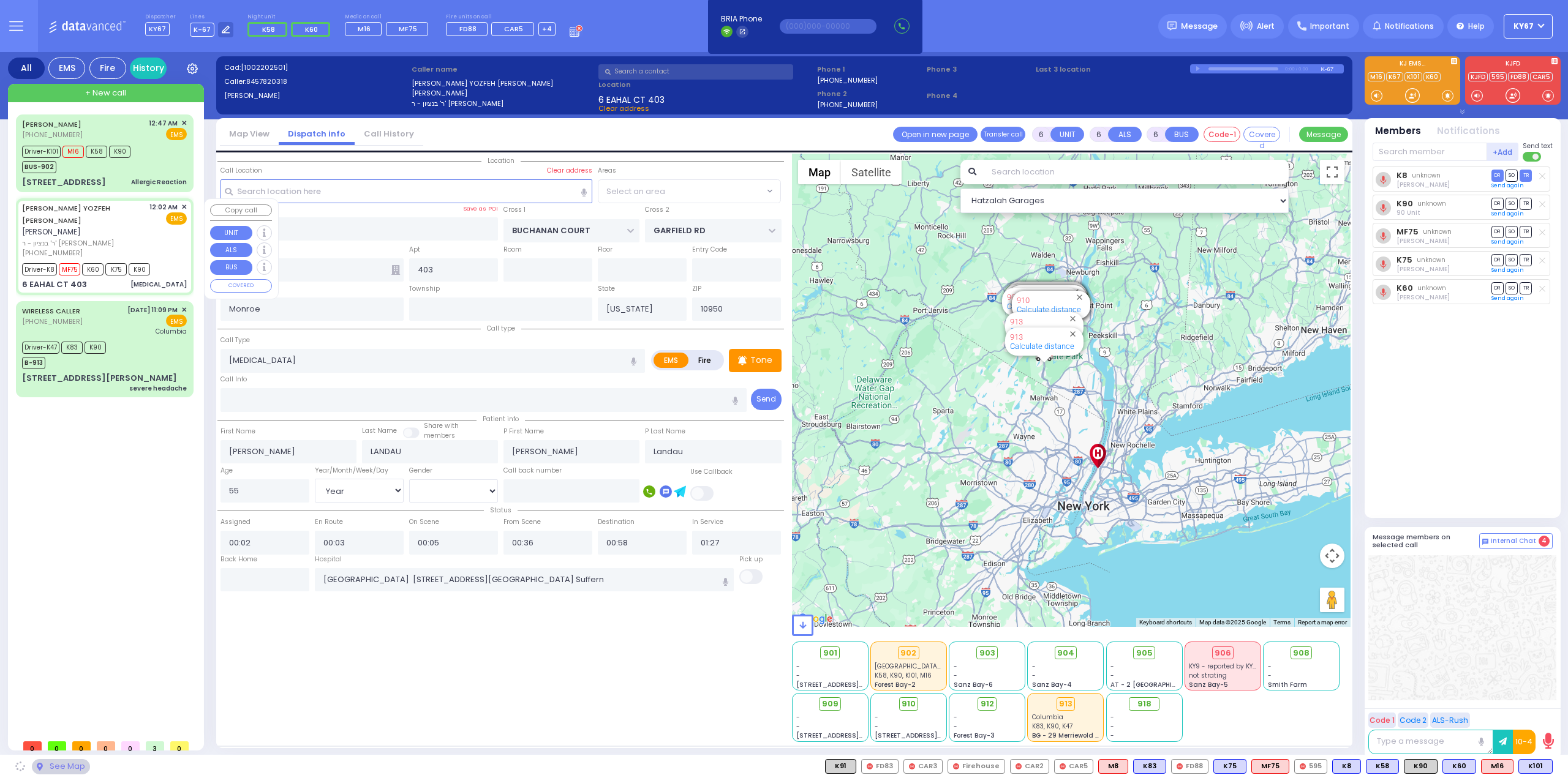
select select "SECTION 1"
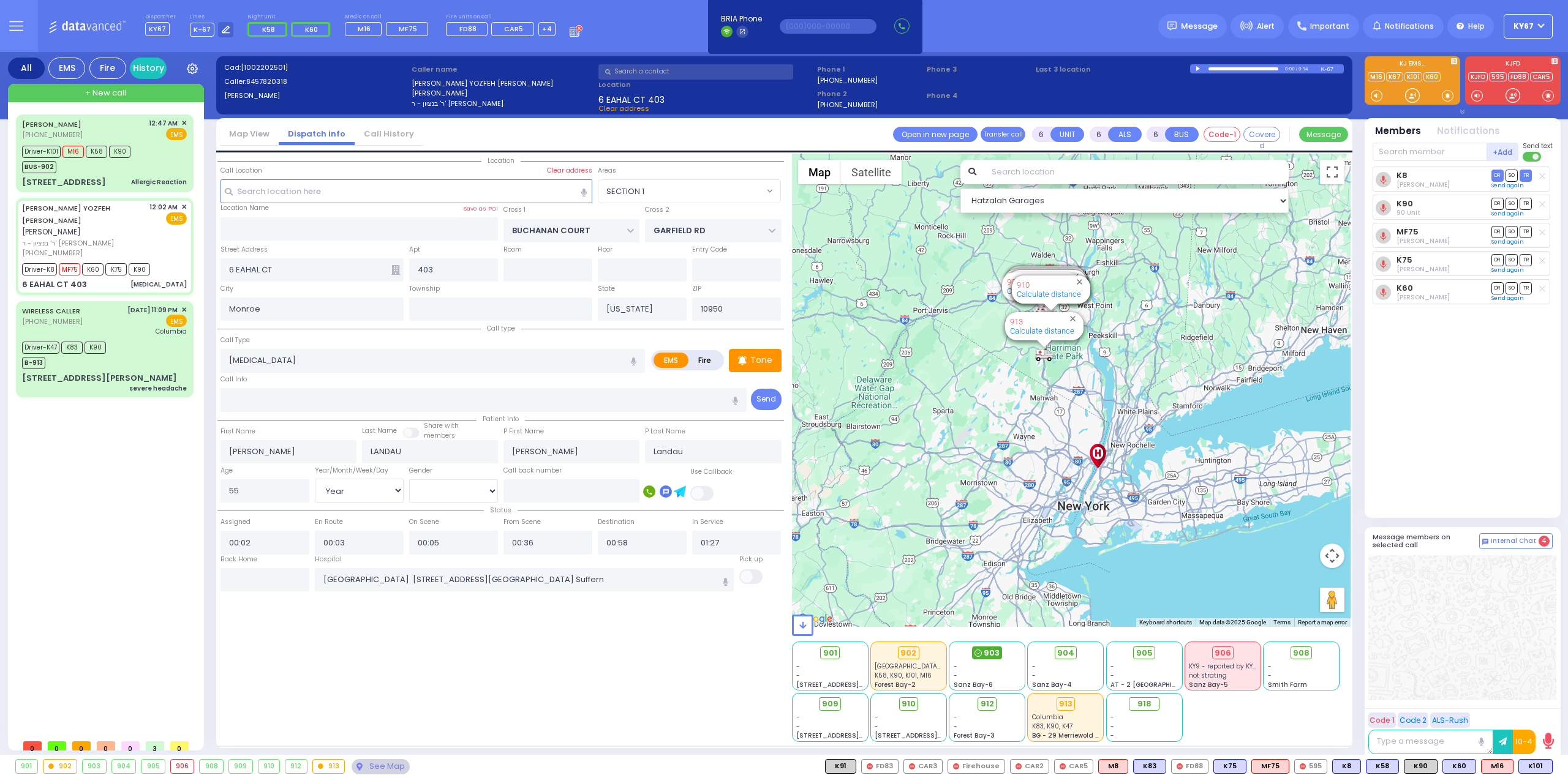
click at [986, 655] on span "903" at bounding box center [992, 653] width 16 height 12
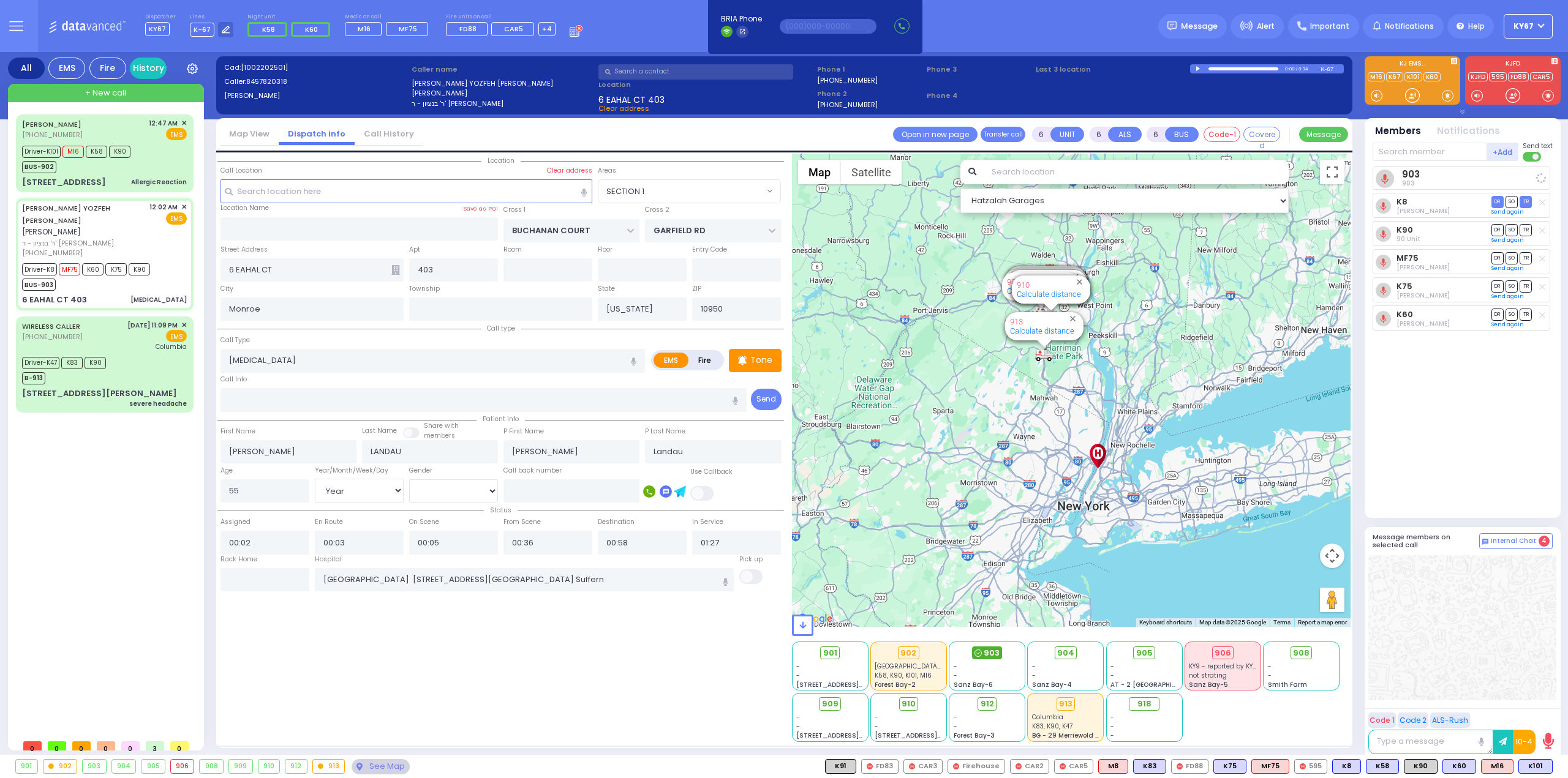
select select
radio input "true"
select select "Year"
select select "[DEMOGRAPHIC_DATA]"
select select "Hatzalah Garages"
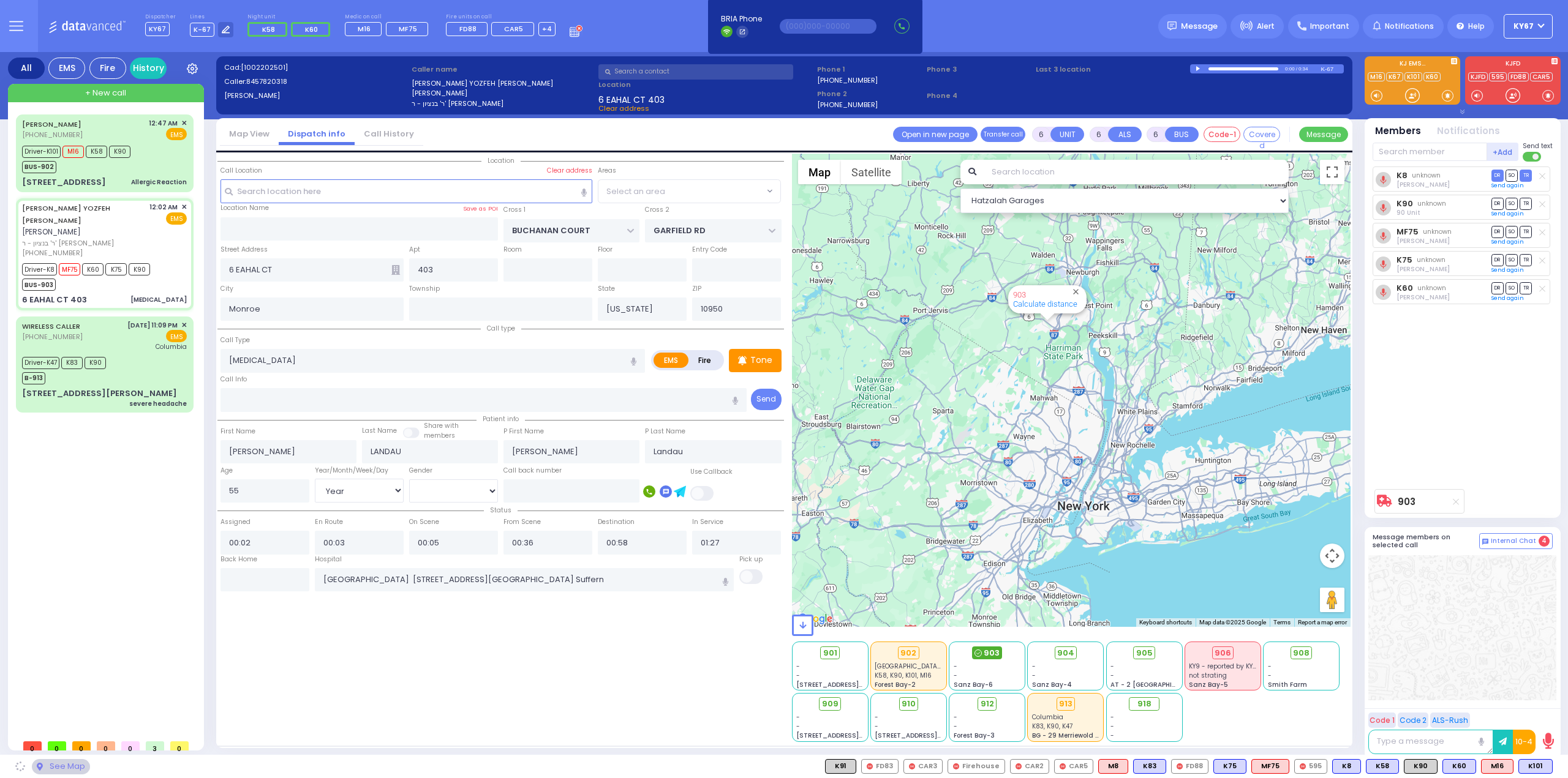
select select "SECTION 1"
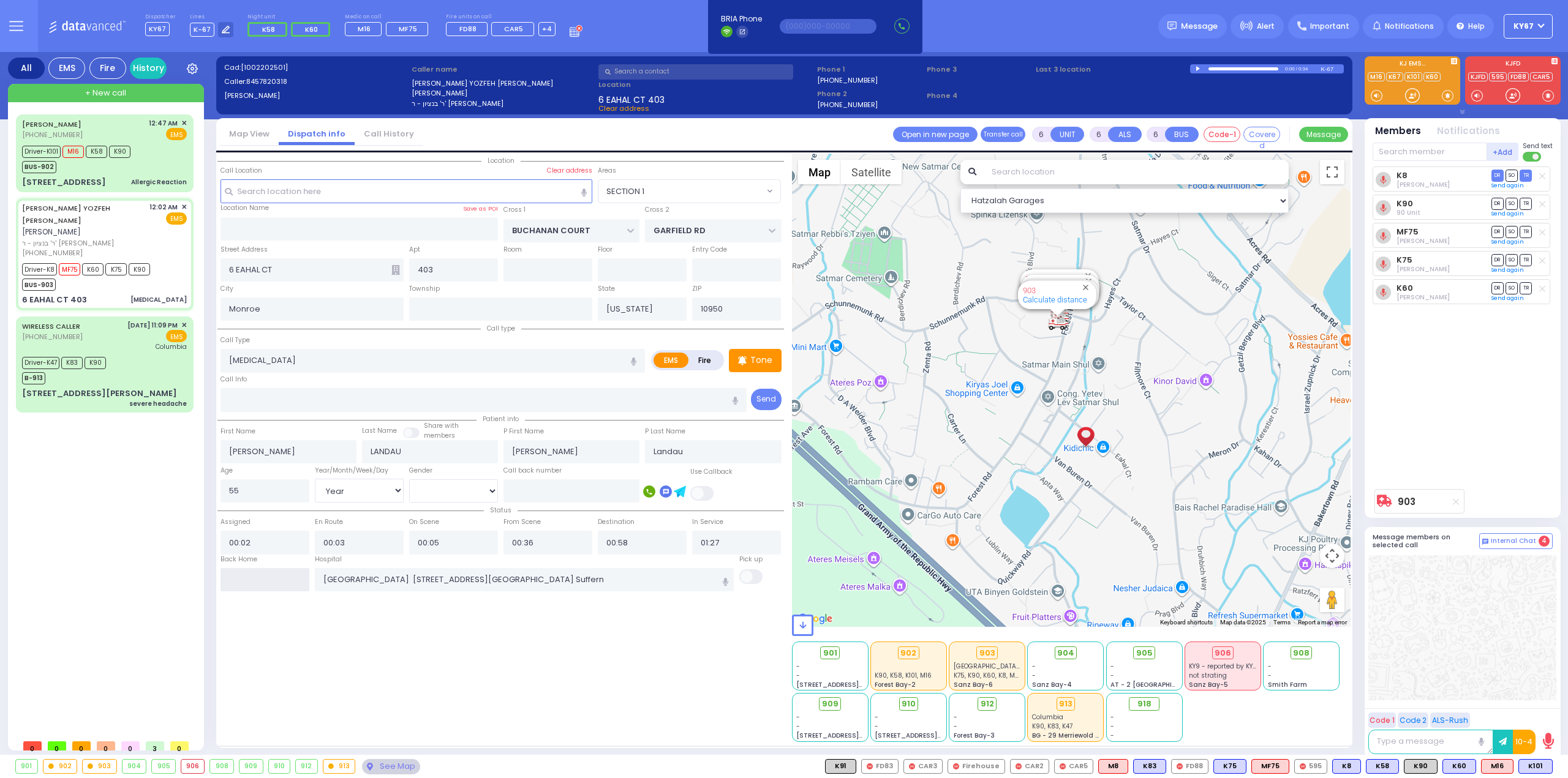
click at [275, 571] on input "text" at bounding box center [264, 580] width 89 height 23
type input "01:51"
select select
radio input "true"
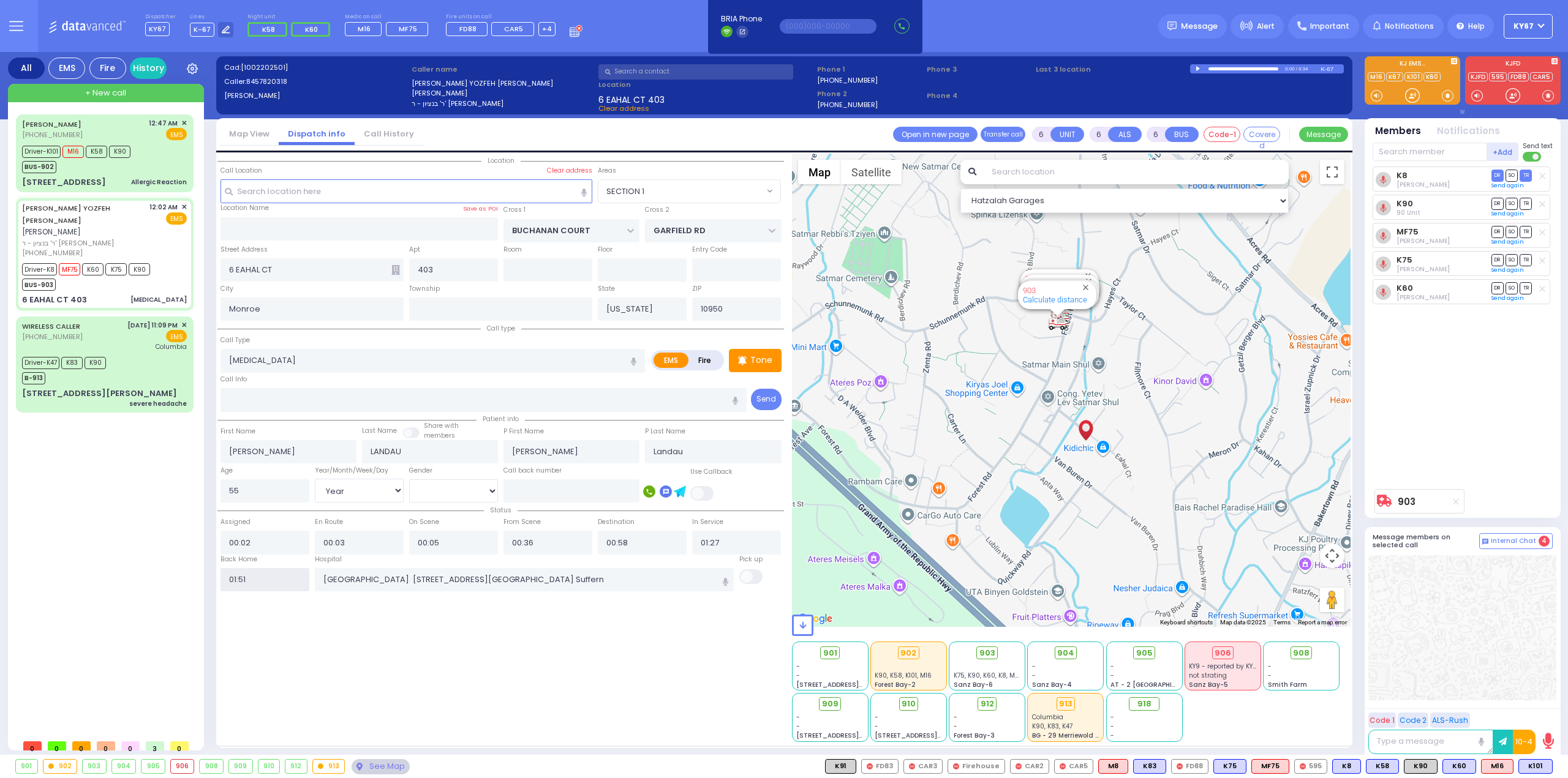
select select
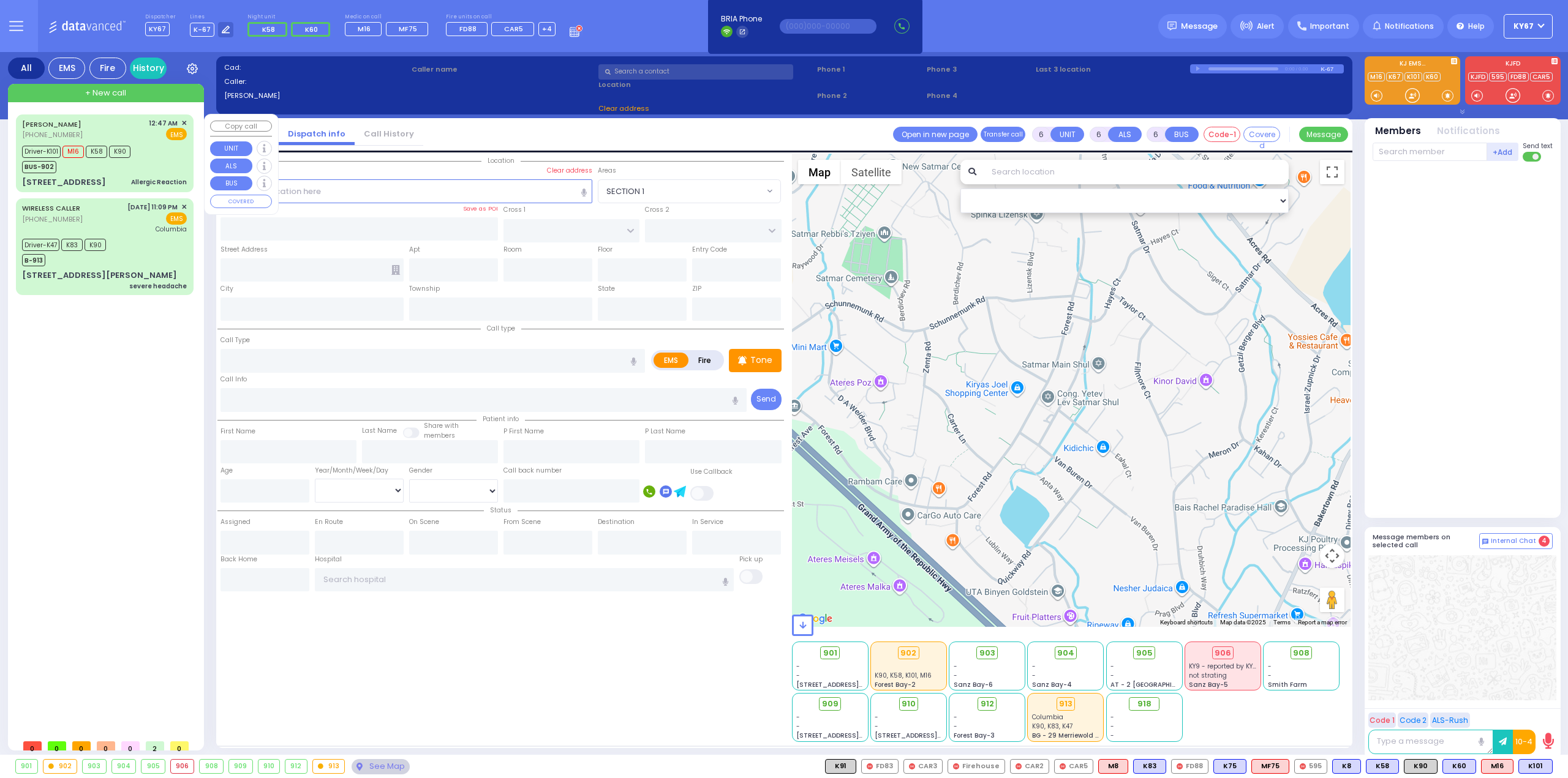
click at [156, 142] on div "Driver-K101 M16 K58 K90 BUS-902" at bounding box center [104, 158] width 164 height 31
select select
type input "Allergic Reaction"
radio input "true"
type input "Chany"
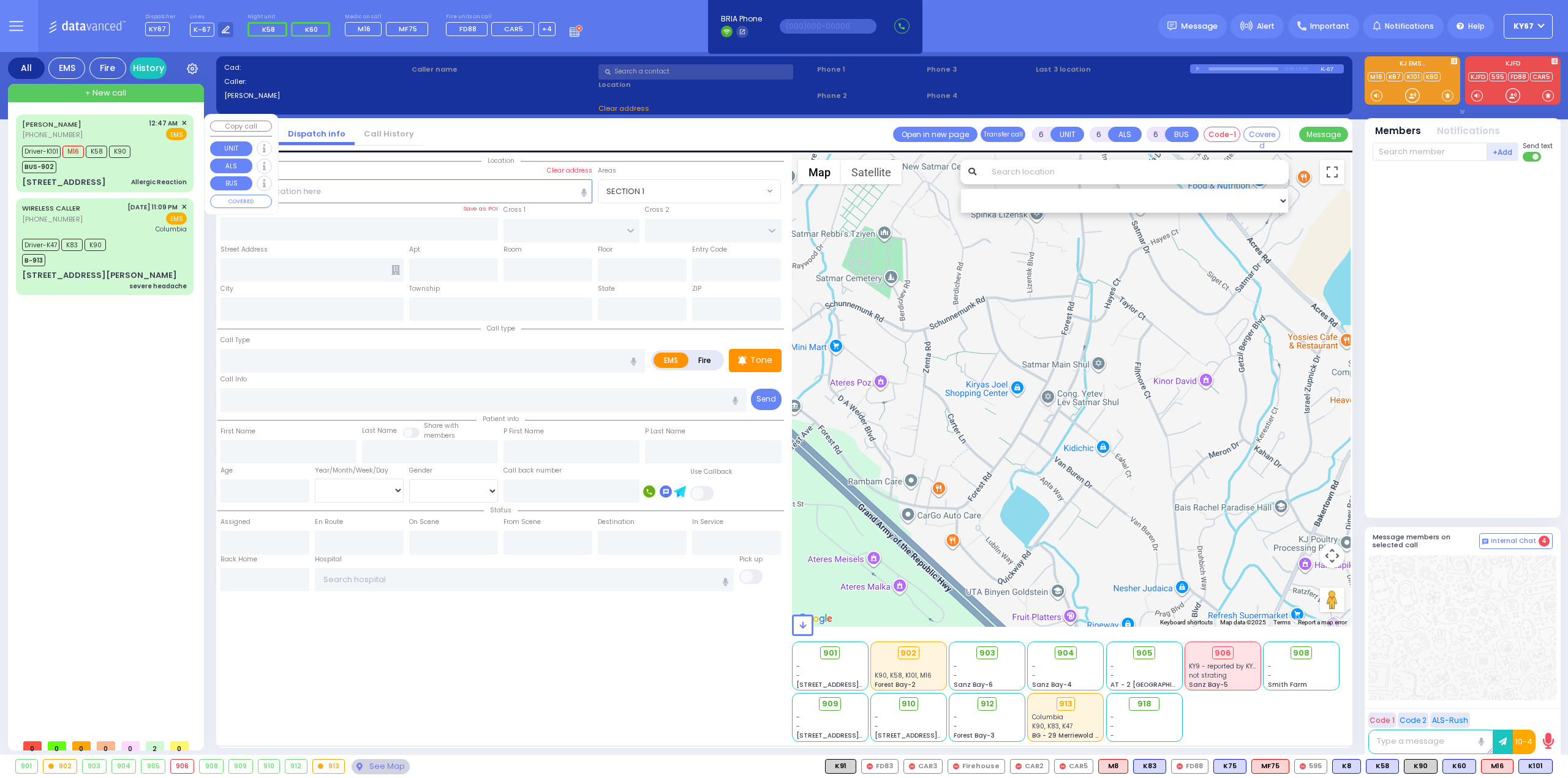
type input "Braver"
type input "14"
select select "Year"
select select "[DEMOGRAPHIC_DATA]"
type input "00:47"
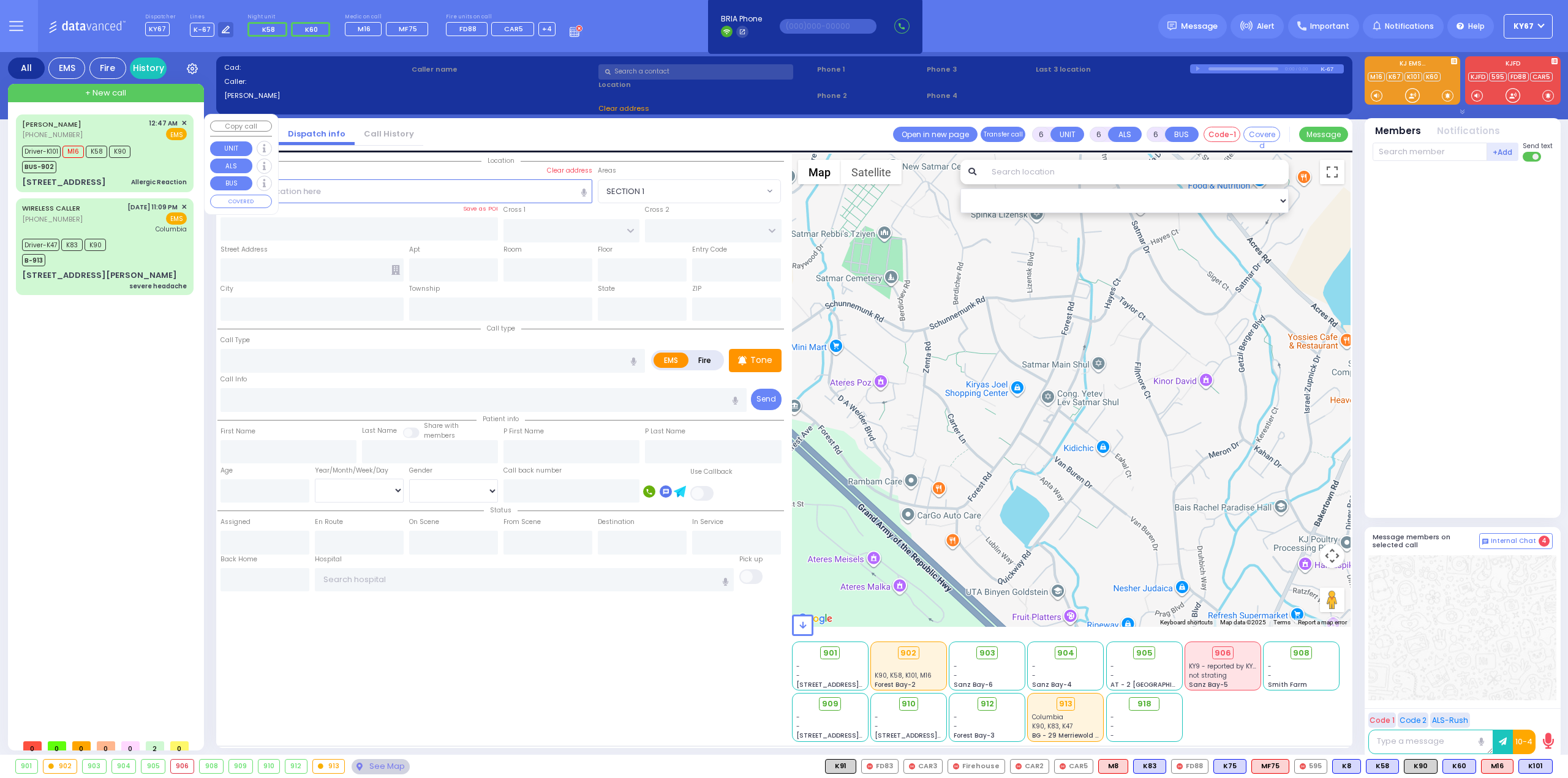
type input "00:48"
type input "00:49"
type input "01:00"
type input "01:20"
type input "01:45"
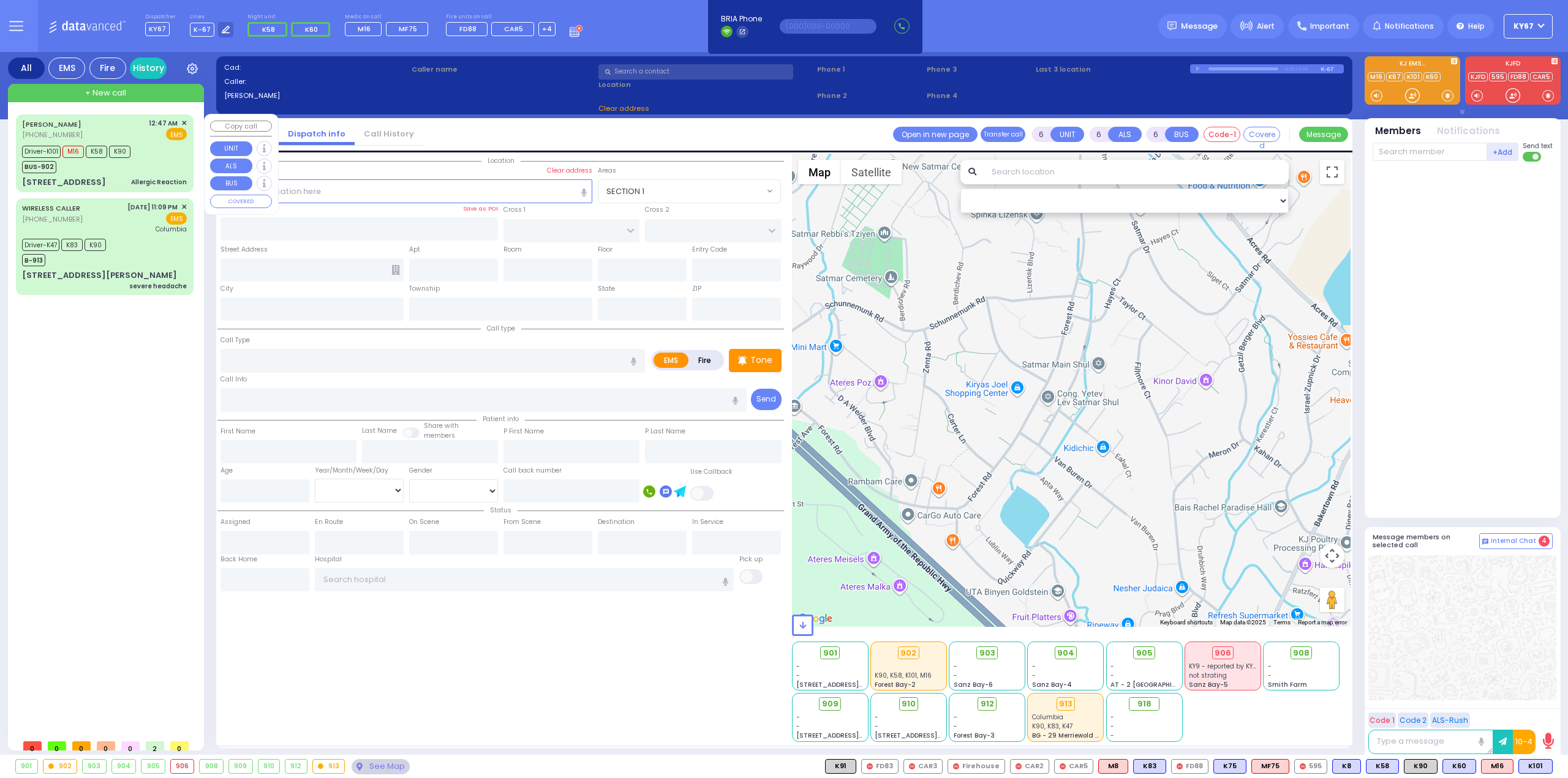
type input "[GEOGRAPHIC_DATA] [STREET_ADDRESS]"
select select "Hatzalah Garages"
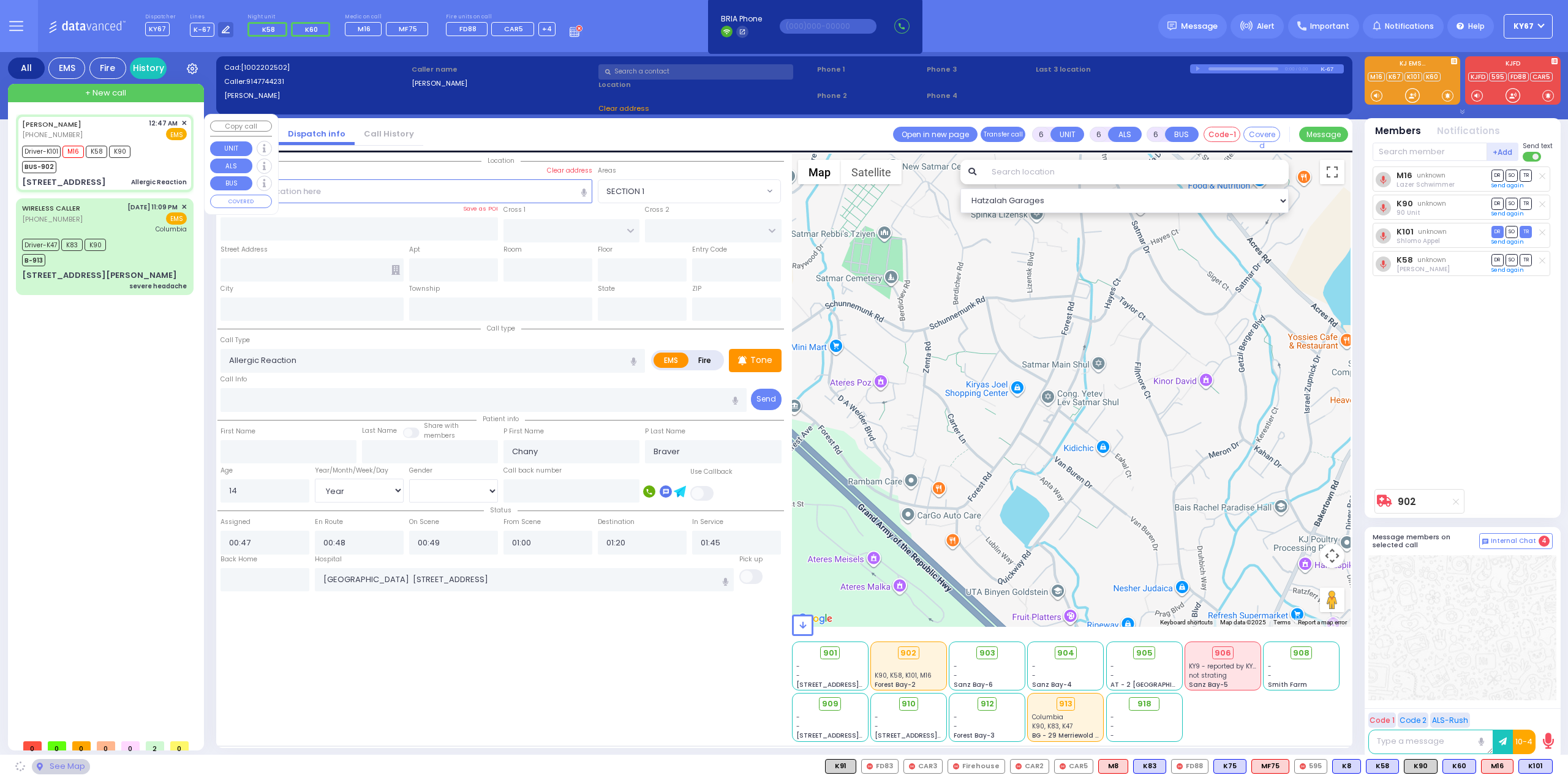
type input "SANZ COURT"
type input "HAYES COURT"
type input "[STREET_ADDRESS]"
type input "Monroe"
type input "[US_STATE]"
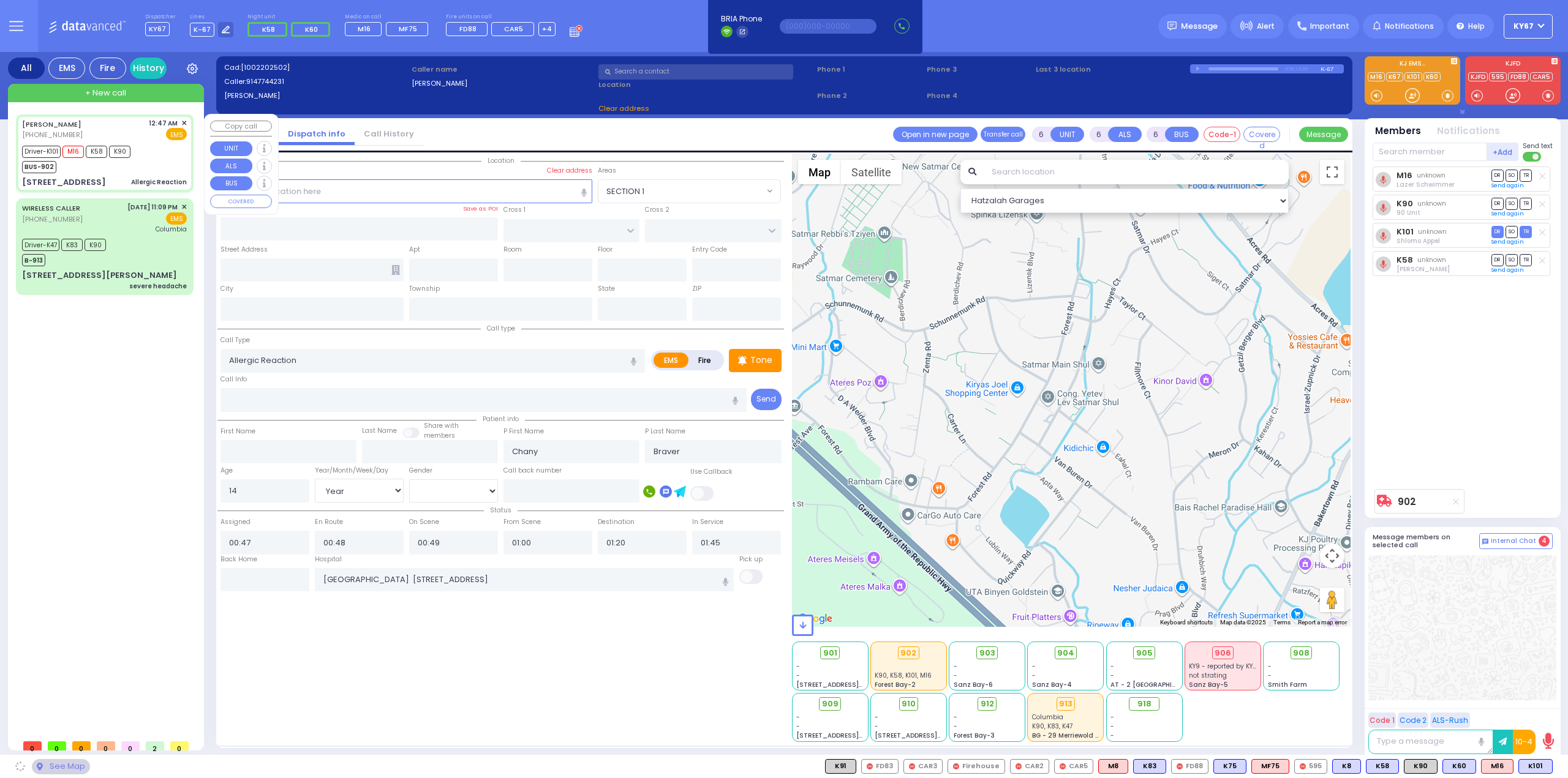
type input "10950"
select select "SECTION 2"
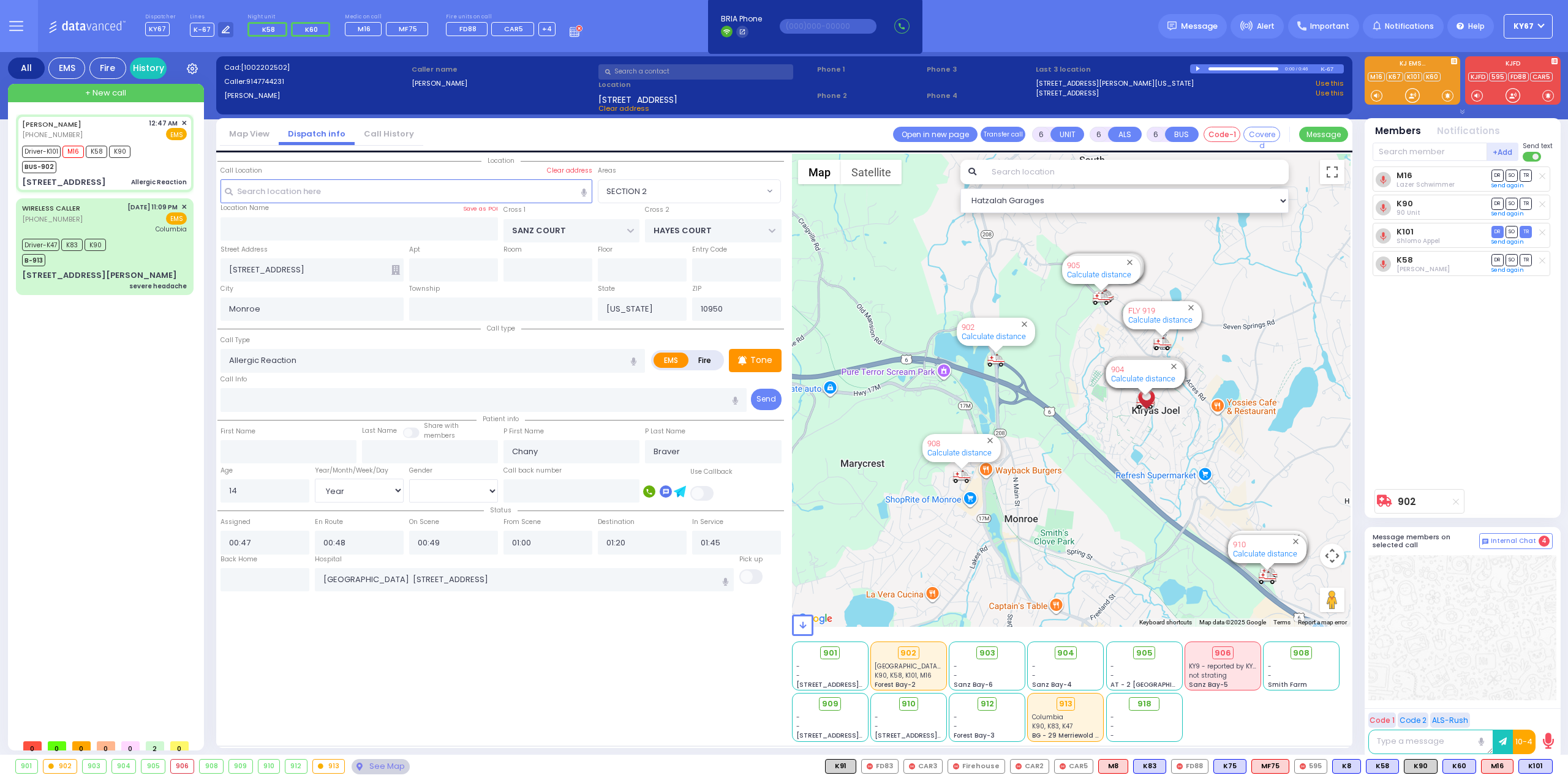
click at [983, 323] on div "902" at bounding box center [994, 327] width 65 height 10
click at [970, 325] on link "902" at bounding box center [968, 327] width 13 height 10
click at [54, 770] on div "902" at bounding box center [60, 766] width 34 height 13
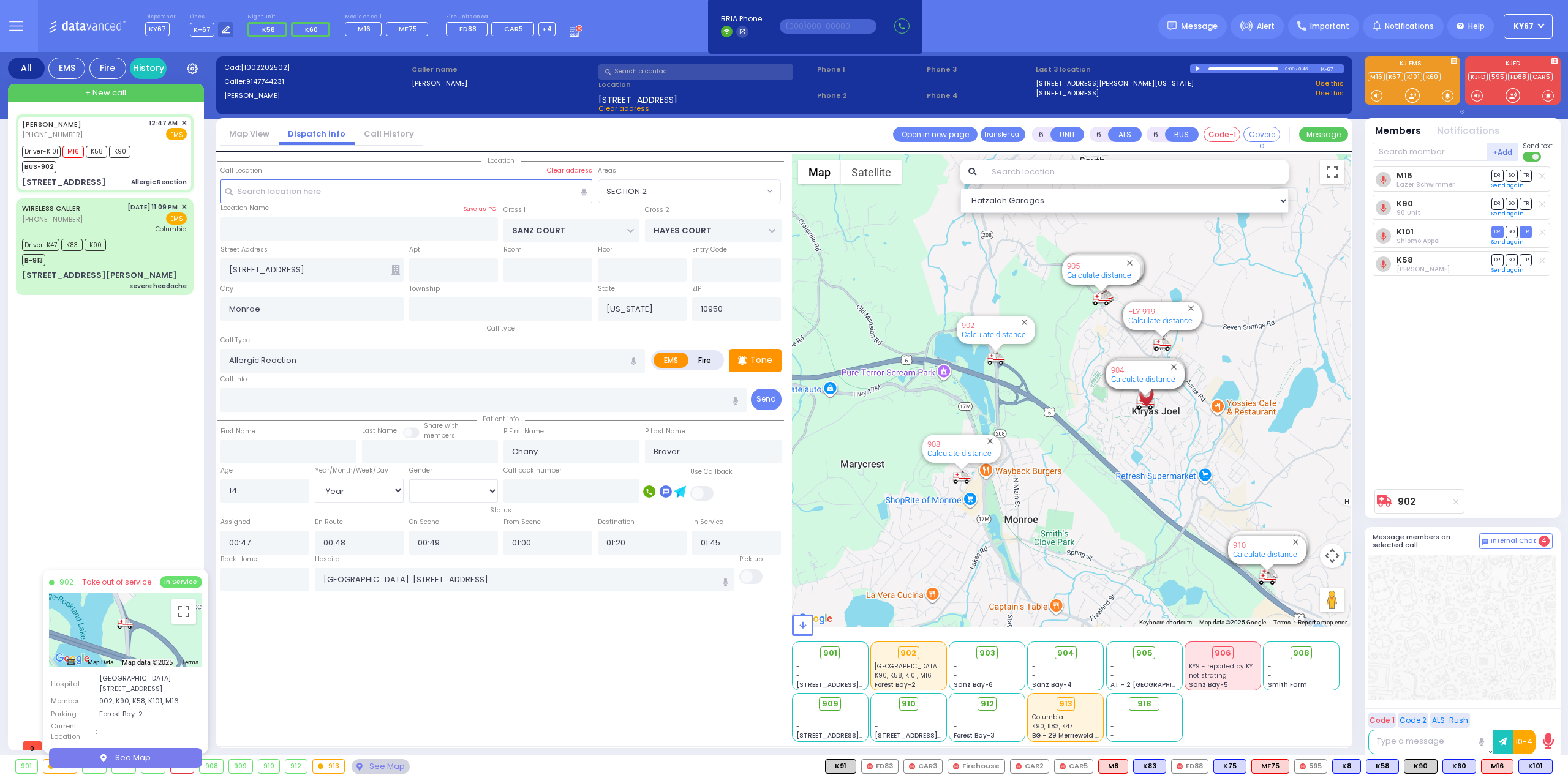
click at [344, 683] on div "Location ZIP" at bounding box center [501, 448] width 567 height 589
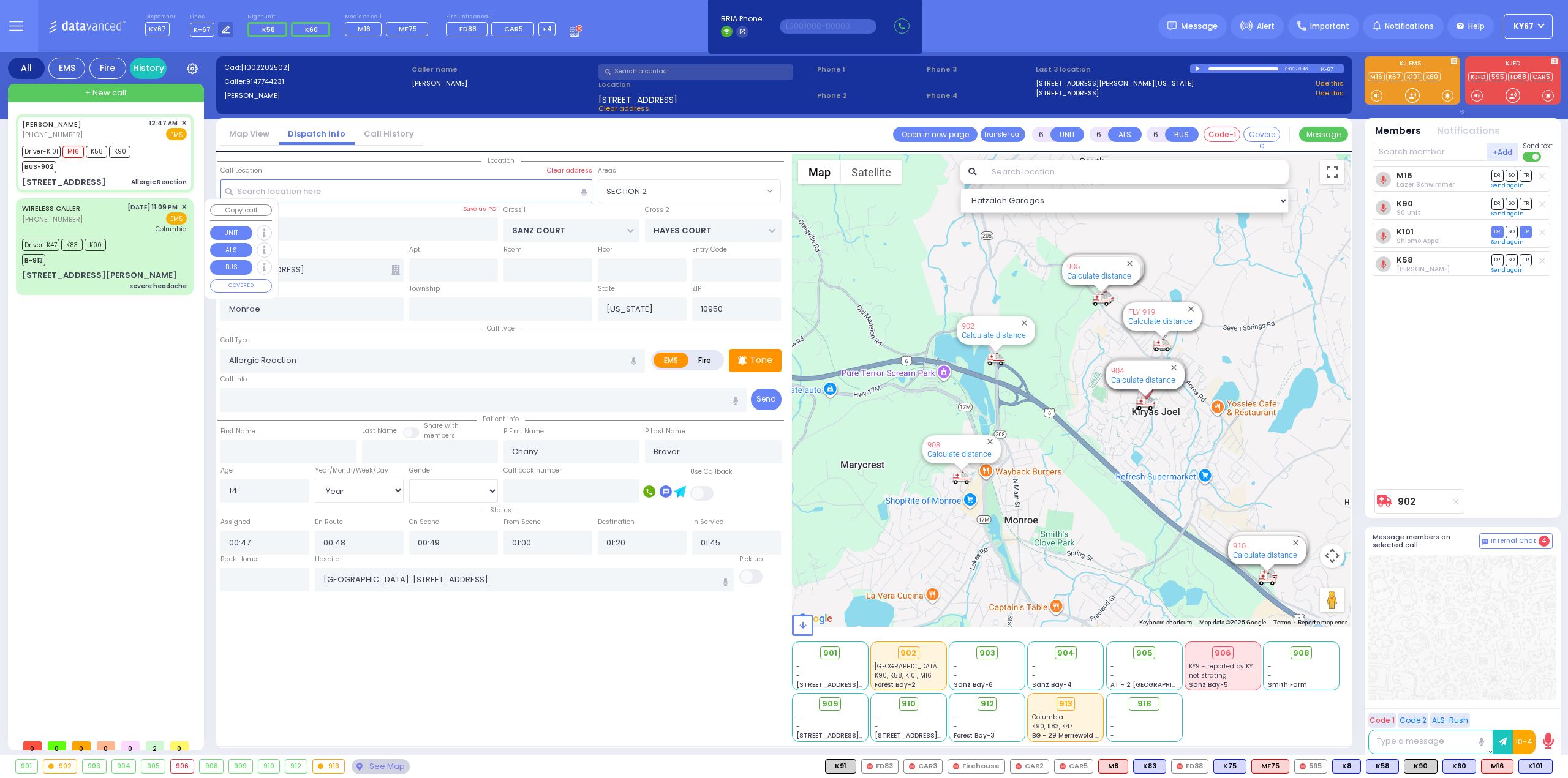
click at [132, 233] on div "WIRELESS CALLER [PHONE_NUMBER] [DATE] 11:09 PM ✕ EMS Driver-K47" at bounding box center [104, 247] width 173 height 92
select select
type input "severe headache"
radio input "true"
type input "[PERSON_NAME]"
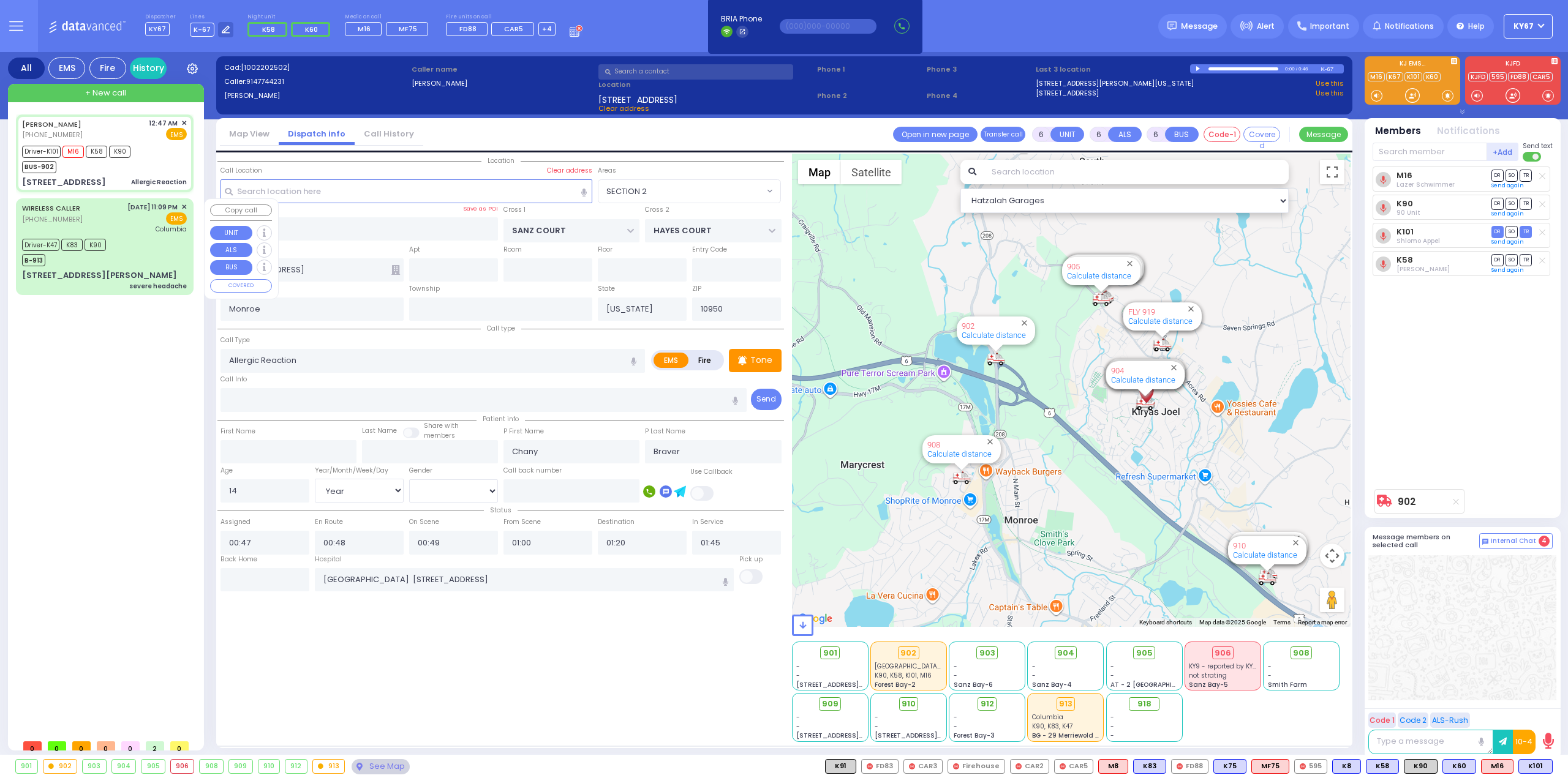
type input "[PERSON_NAME]"
type input "20"
select select "Year"
select select "[DEMOGRAPHIC_DATA]"
type input "23:09"
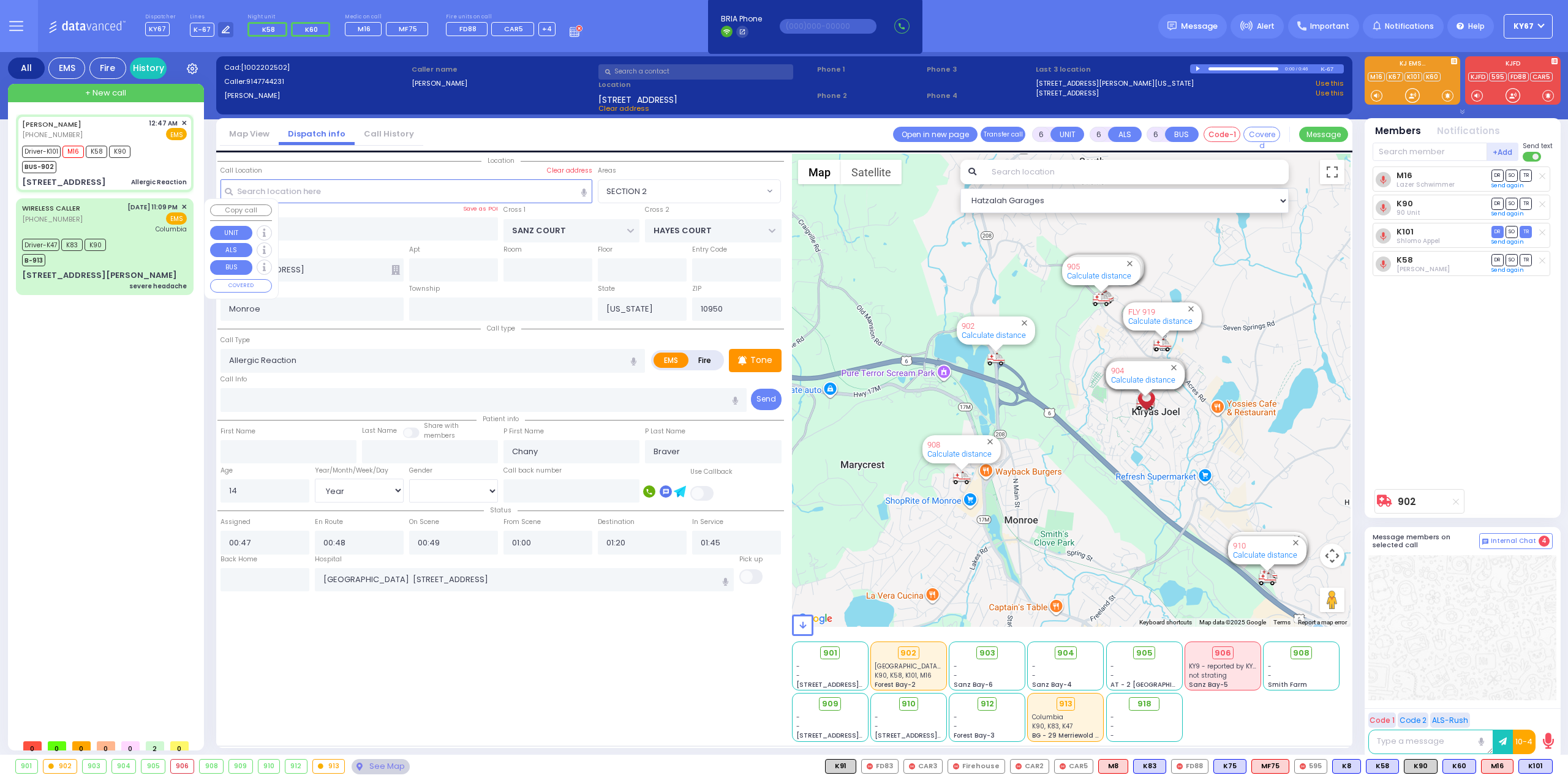
type input "23:11"
type input "23:13"
type input "23:30"
type input "01:00"
type input "01:40"
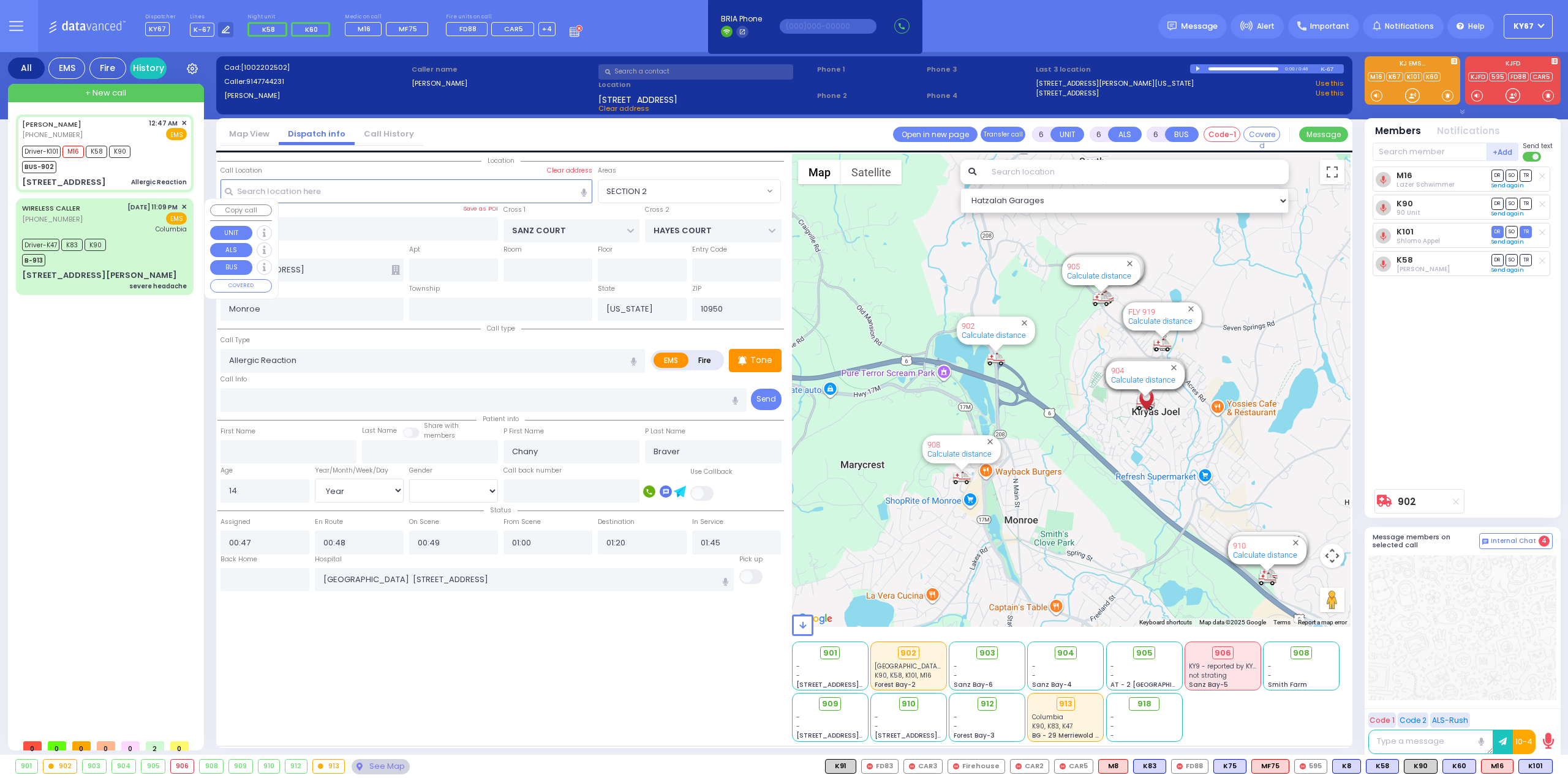
type input "[US_STATE][GEOGRAPHIC_DATA]- [GEOGRAPHIC_DATA]"
select select "Hatzalah Garages"
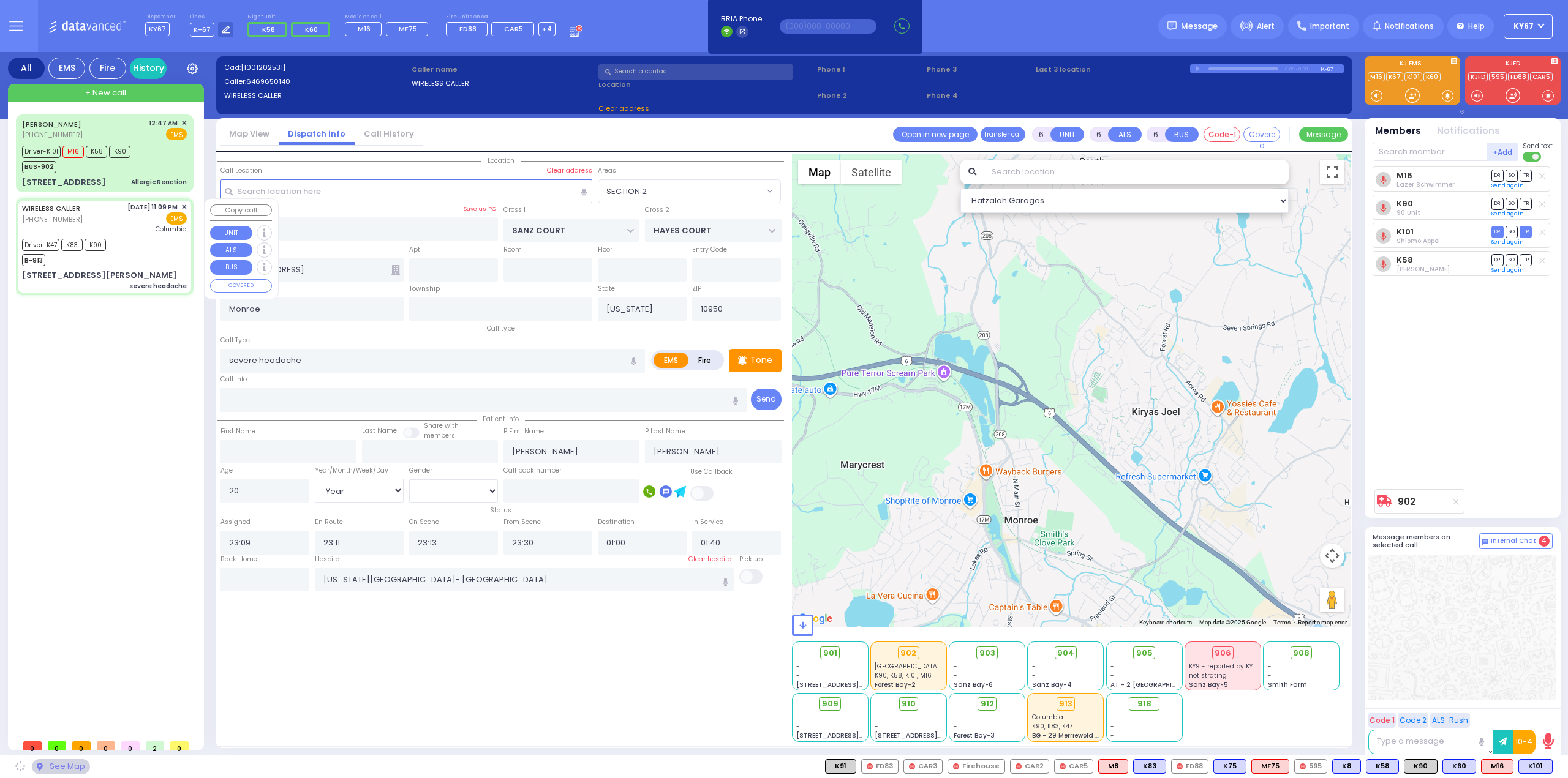
type input "[STREET_ADDRESS][PERSON_NAME]"
type input "001"
type input "MONROE"
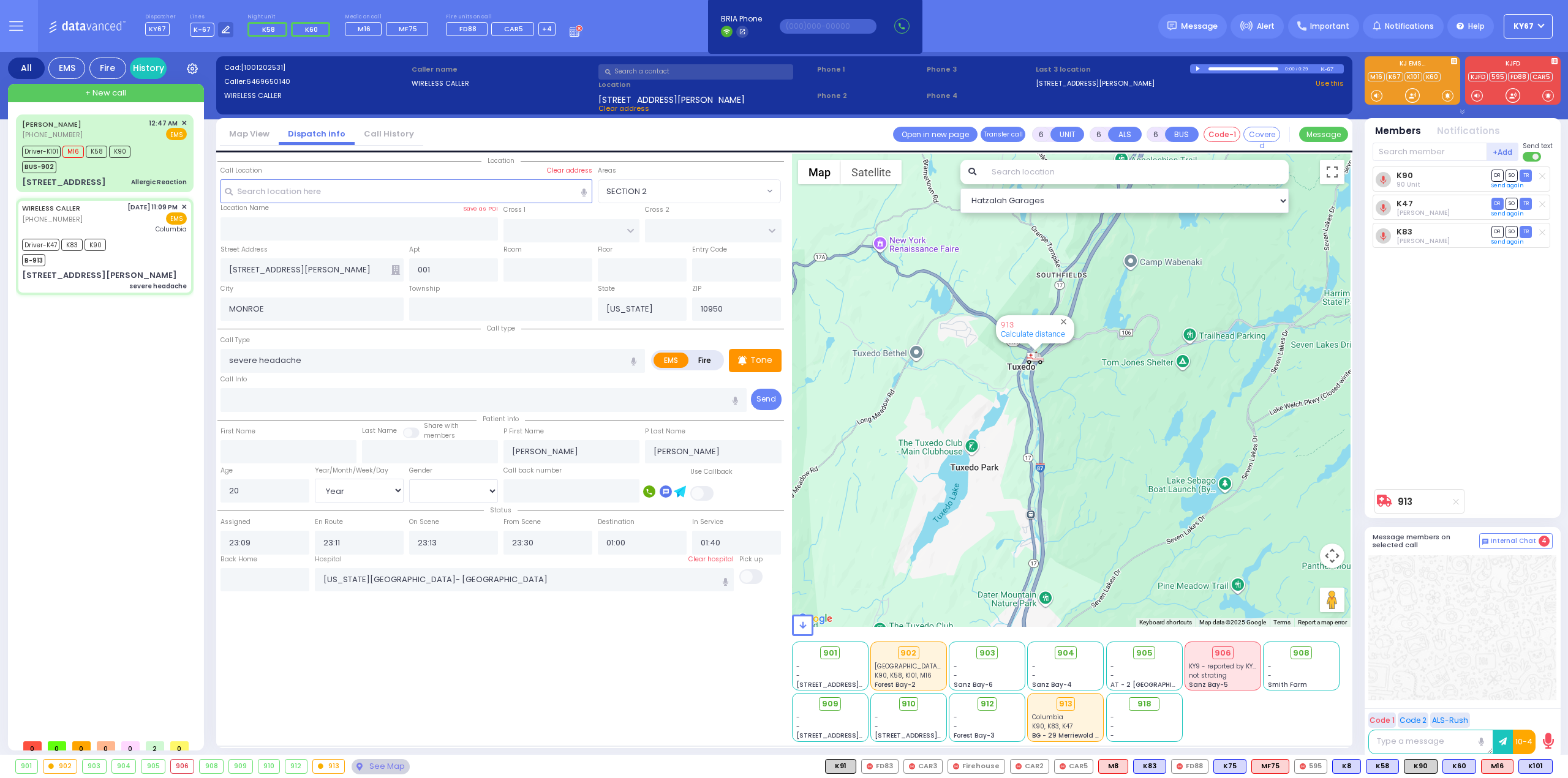
drag, startPoint x: 984, startPoint y: 385, endPoint x: 1218, endPoint y: 393, distance: 234.1
click at [1218, 393] on div "913 Calculate distance 594 Calculate distance 595 Calculate distance 596 Calcul…" at bounding box center [1072, 390] width 559 height 473
click at [352, 681] on div "Location 001" at bounding box center [501, 448] width 567 height 589
